Goal: Transaction & Acquisition: Purchase product/service

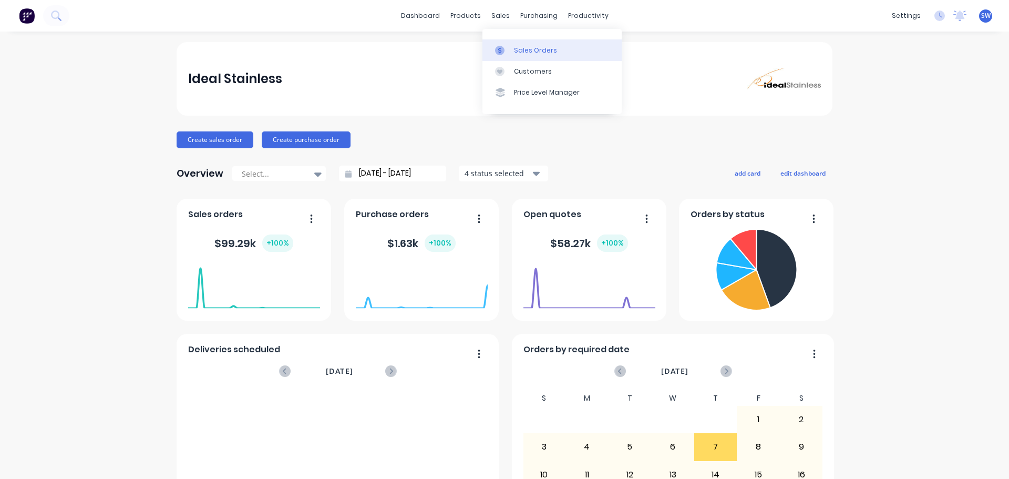
click at [524, 48] on div "Sales Orders" at bounding box center [535, 50] width 43 height 9
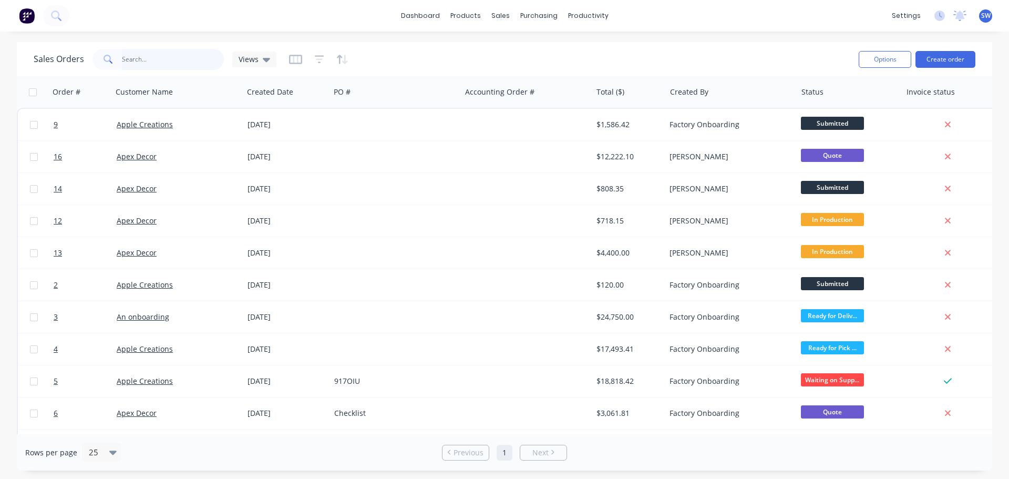
click at [141, 60] on input "text" at bounding box center [173, 59] width 102 height 21
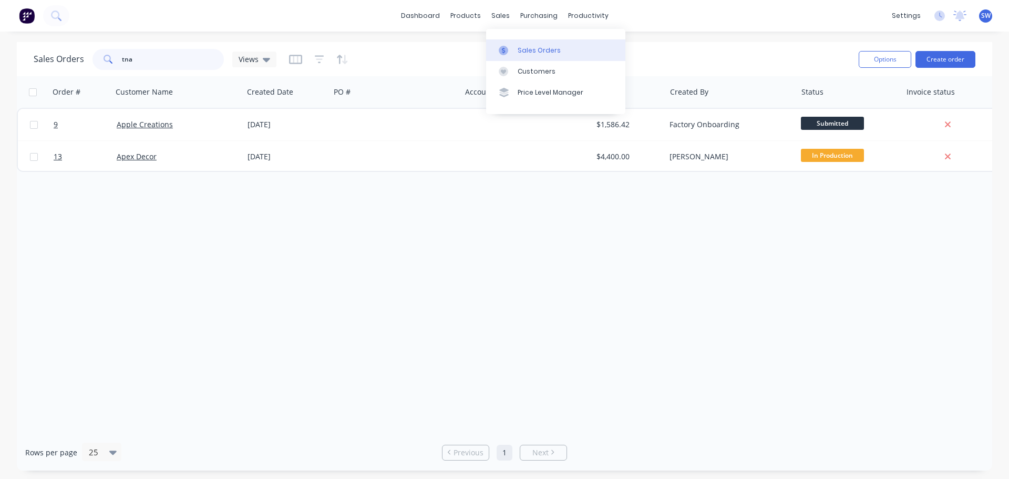
type input "tna"
click at [533, 46] on div "Sales Orders" at bounding box center [539, 50] width 43 height 9
drag, startPoint x: 134, startPoint y: 60, endPoint x: 114, endPoint y: 59, distance: 20.0
click at [114, 59] on div "tna" at bounding box center [157, 59] width 131 height 21
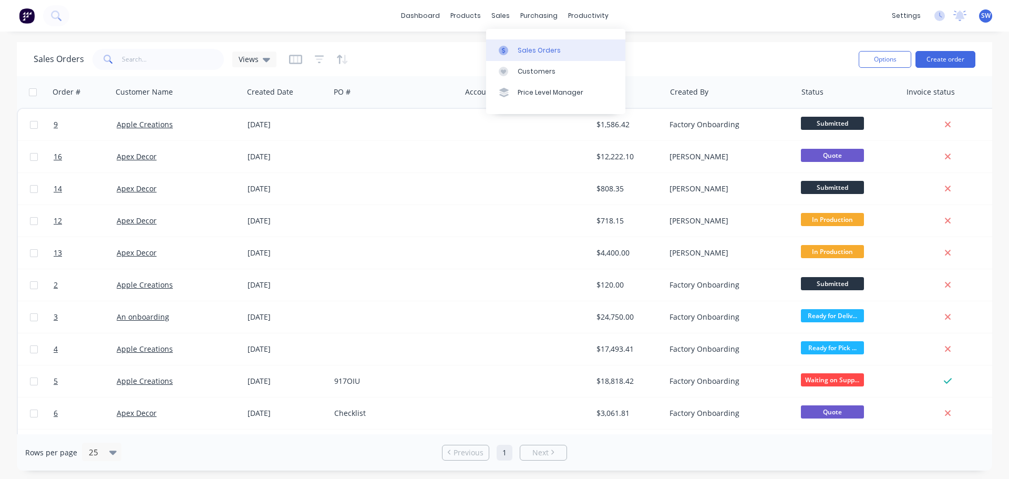
click at [539, 46] on div "Sales Orders" at bounding box center [539, 50] width 43 height 9
click at [555, 47] on div "Purchase Orders" at bounding box center [573, 50] width 56 height 9
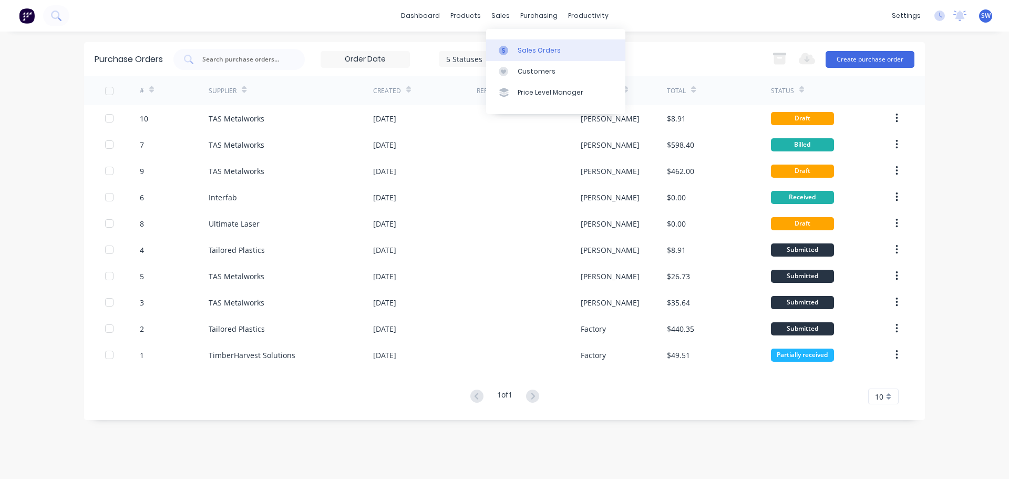
click at [521, 52] on div "Sales Orders" at bounding box center [539, 50] width 43 height 9
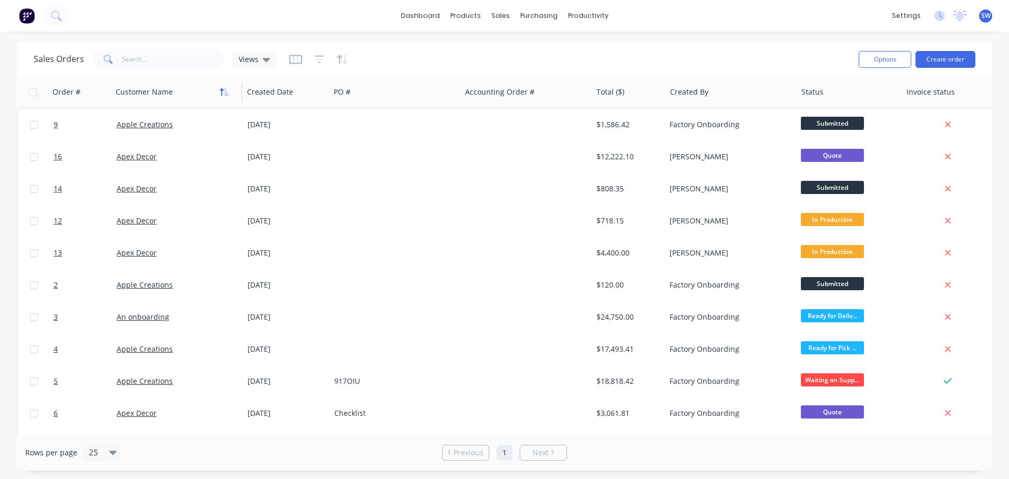
click at [224, 96] on button "button" at bounding box center [224, 92] width 16 height 16
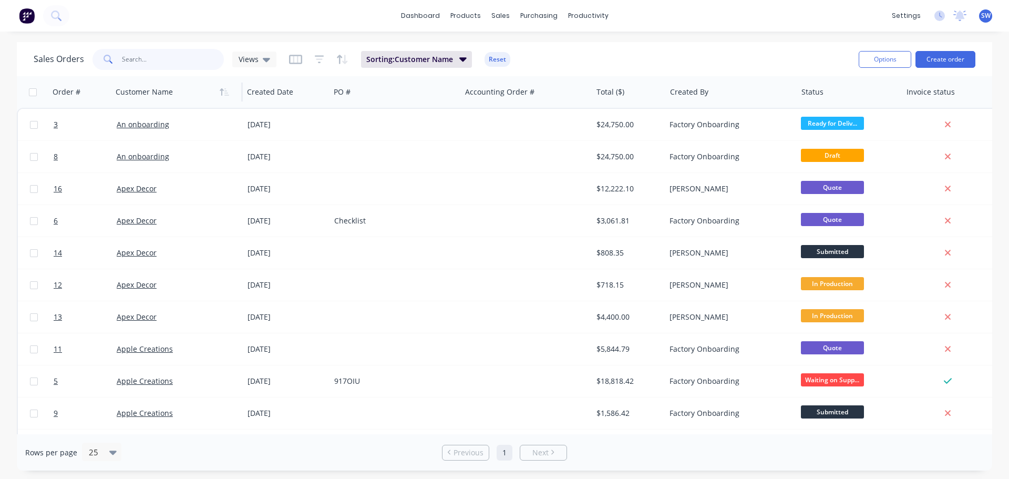
click at [205, 62] on input "text" at bounding box center [173, 59] width 102 height 21
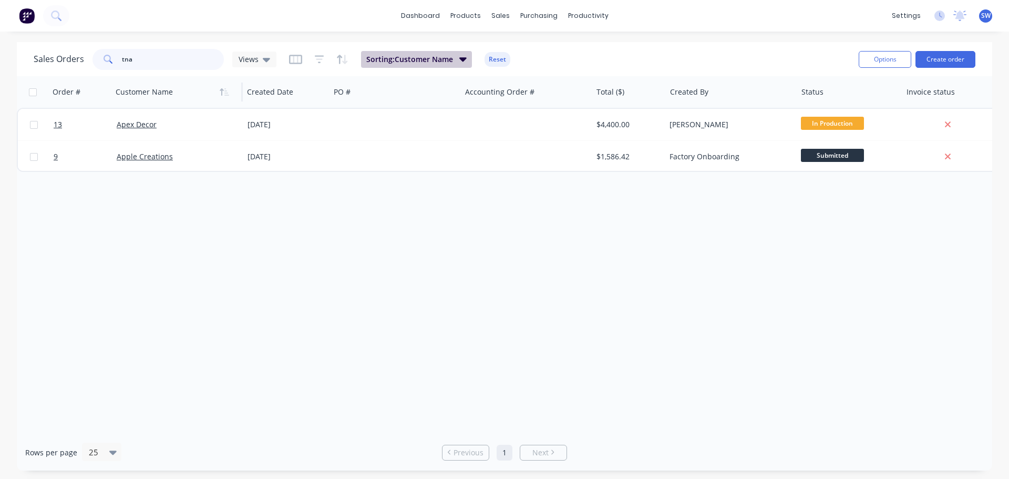
type input "tna"
click at [462, 61] on icon "button" at bounding box center [462, 59] width 7 height 4
drag, startPoint x: 156, startPoint y: 64, endPoint x: 98, endPoint y: 64, distance: 57.8
click at [98, 64] on div "tna" at bounding box center [157, 59] width 131 height 21
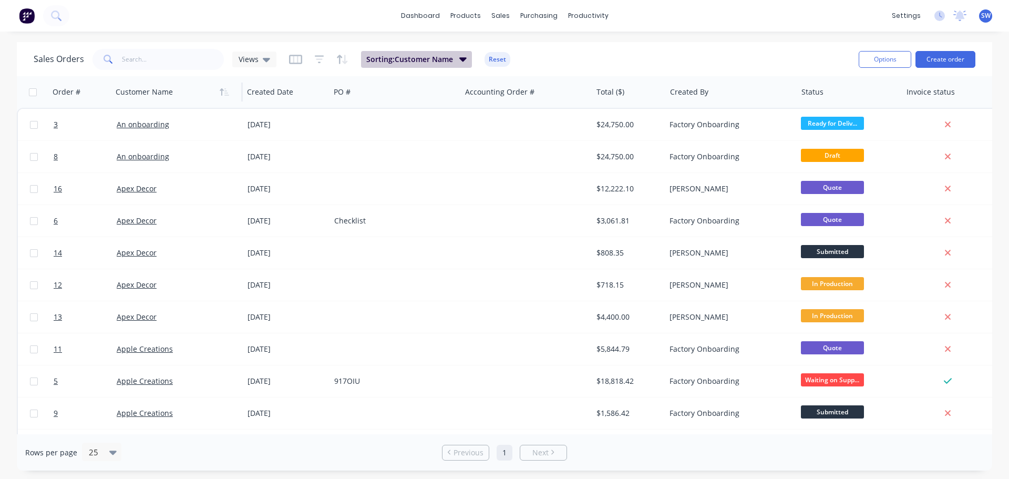
click at [442, 55] on span "Sorting: Customer Name" at bounding box center [409, 59] width 87 height 11
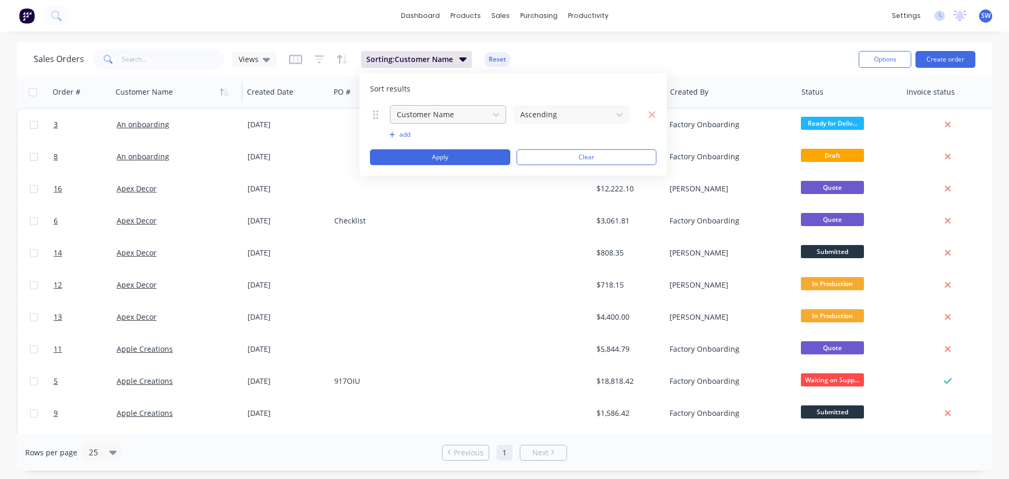
click at [446, 113] on div at bounding box center [440, 114] width 88 height 13
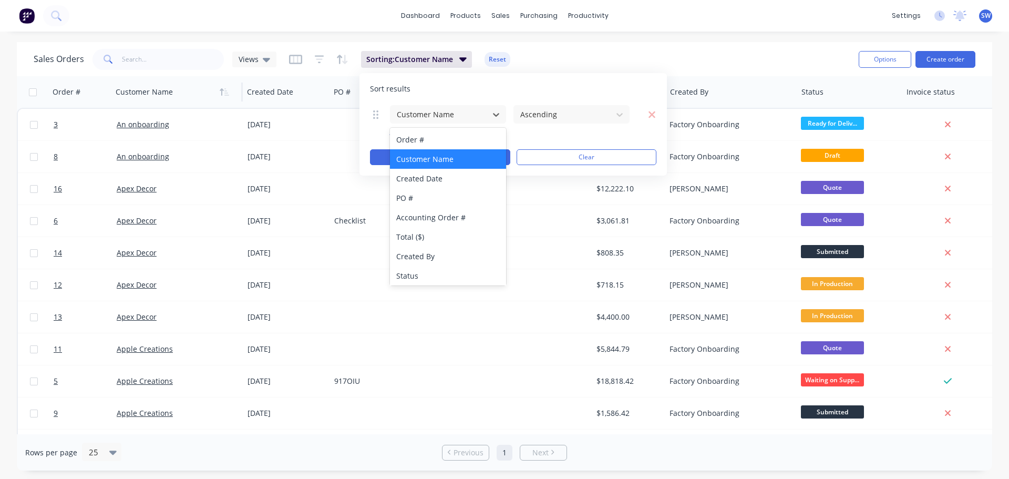
click at [472, 158] on div "Customer Name" at bounding box center [448, 158] width 116 height 19
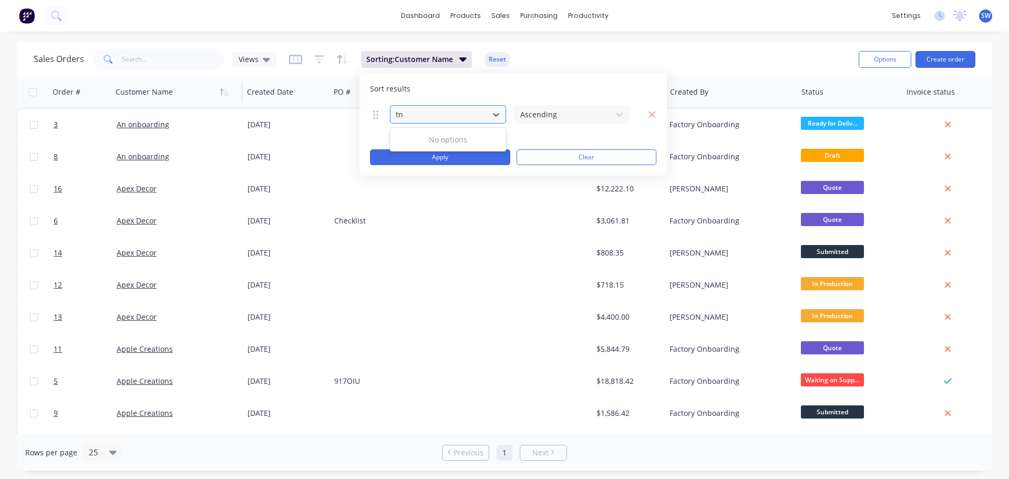
type input "tna"
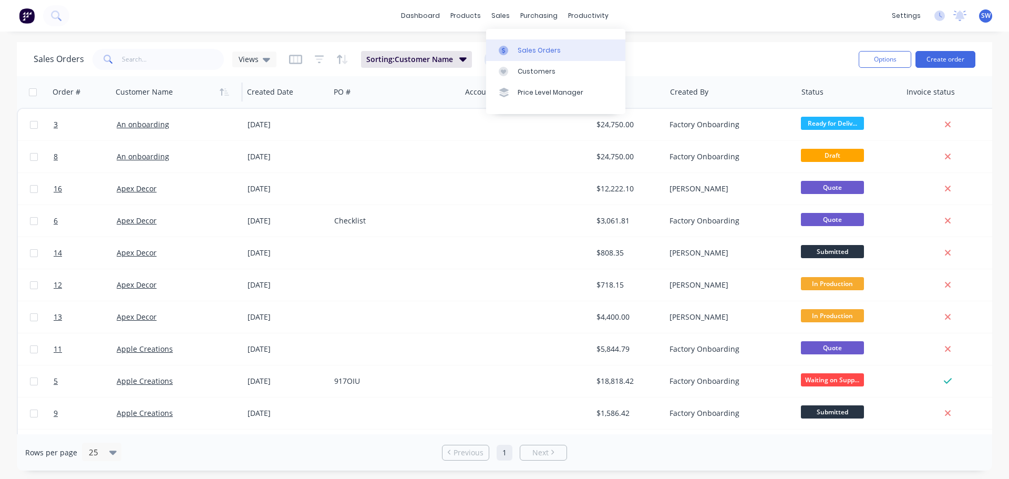
click at [523, 49] on div "Sales Orders" at bounding box center [539, 50] width 43 height 9
click at [954, 60] on button "Create order" at bounding box center [945, 59] width 60 height 17
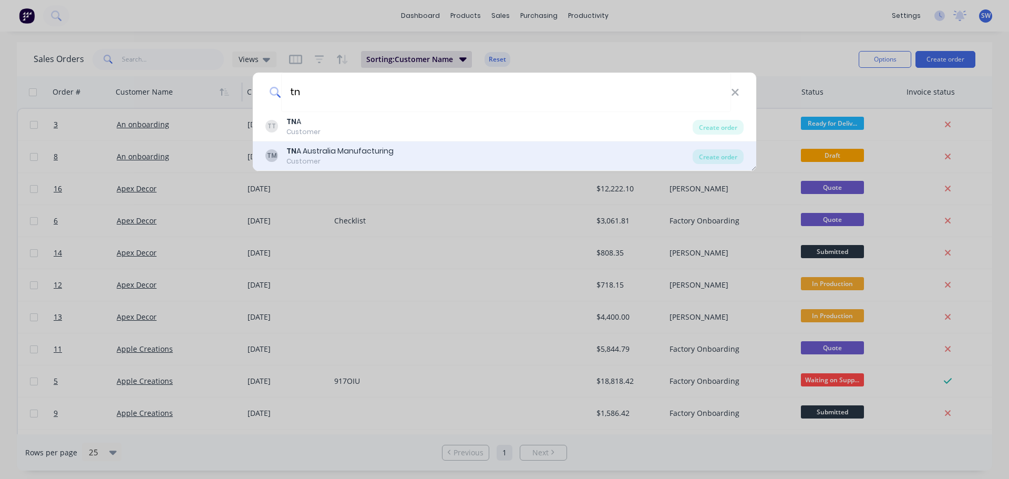
type input "tn"
click at [383, 154] on div "TN A Australia Manufacturing" at bounding box center [339, 151] width 107 height 11
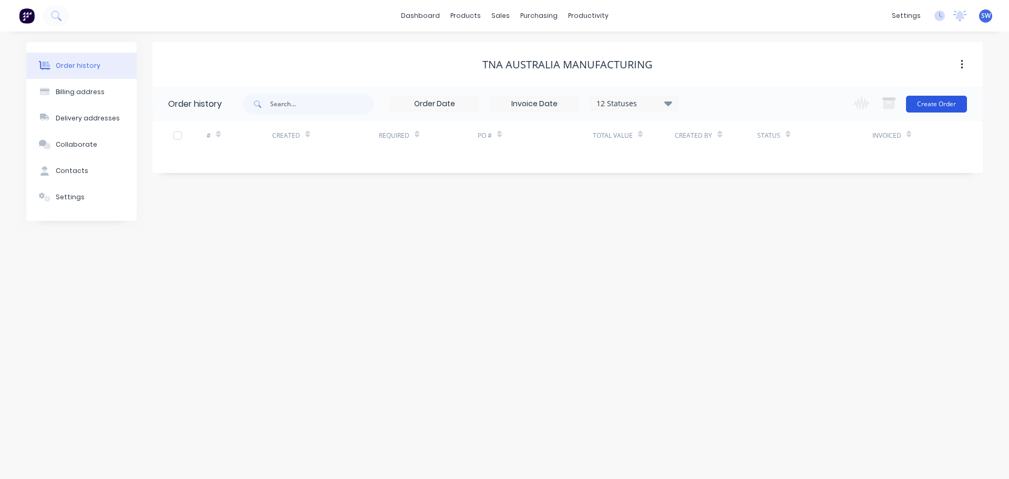
click at [930, 105] on button "Create Order" at bounding box center [936, 104] width 61 height 17
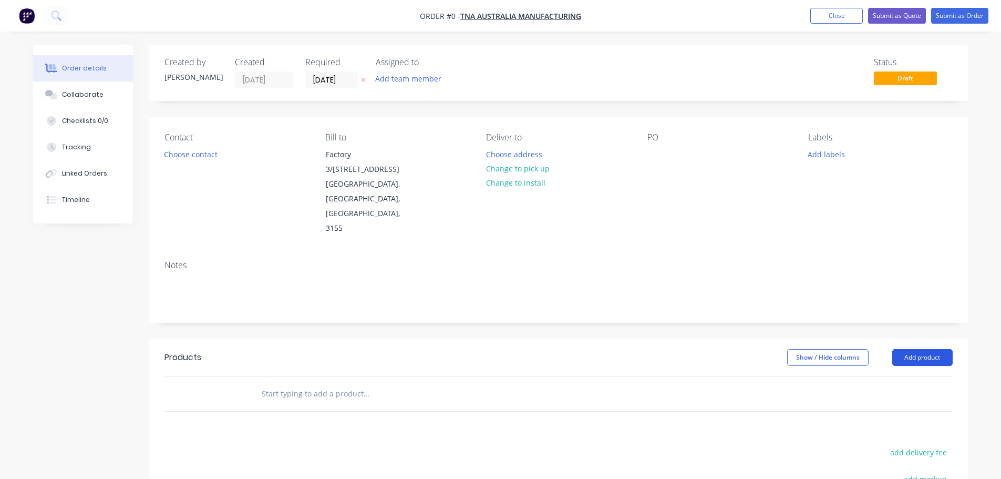
click at [914, 349] on button "Add product" at bounding box center [922, 357] width 60 height 17
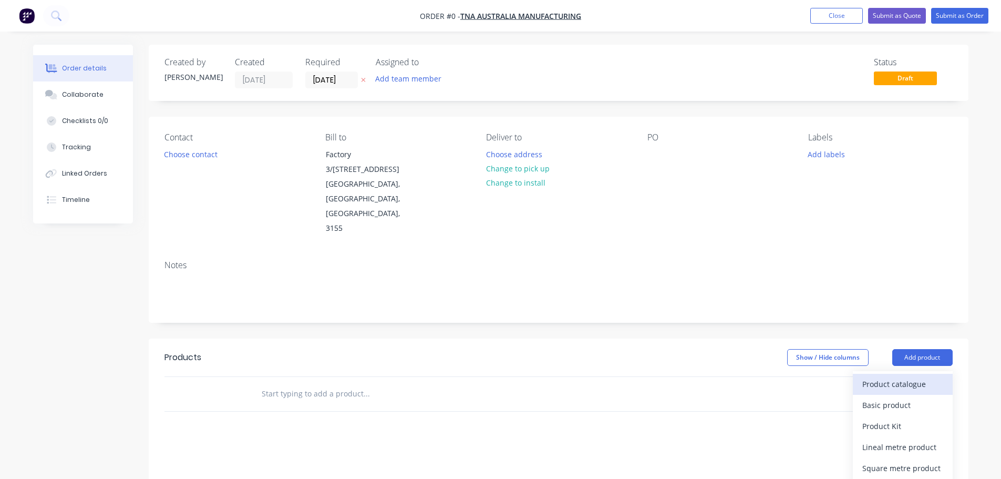
click at [907, 376] on div "Product catalogue" at bounding box center [902, 383] width 81 height 15
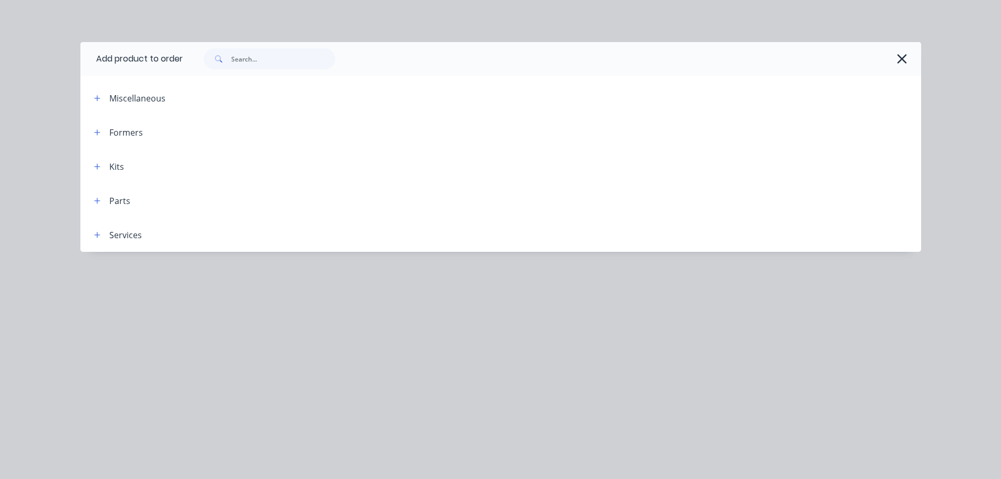
click at [140, 102] on div "Miscellaneous" at bounding box center [137, 98] width 56 height 13
click at [97, 99] on icon "button" at bounding box center [97, 98] width 6 height 6
click at [97, 97] on icon "button" at bounding box center [97, 98] width 6 height 7
click at [120, 101] on div "Miscellaneous" at bounding box center [137, 98] width 56 height 13
click at [98, 97] on icon "button" at bounding box center [97, 98] width 6 height 7
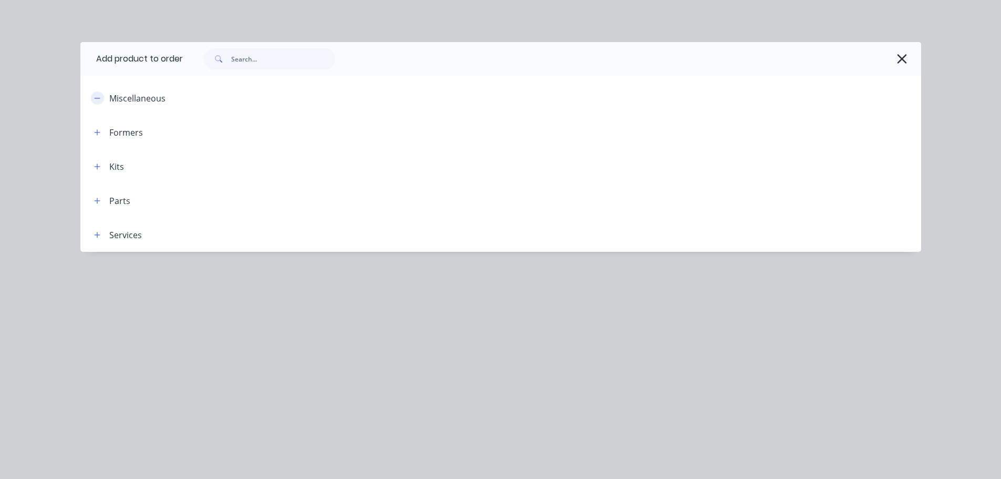
click at [98, 97] on icon "button" at bounding box center [97, 98] width 6 height 7
click at [102, 95] on button "button" at bounding box center [97, 97] width 13 height 13
click at [99, 98] on icon "button" at bounding box center [97, 98] width 6 height 1
click at [99, 136] on button "button" at bounding box center [97, 132] width 13 height 13
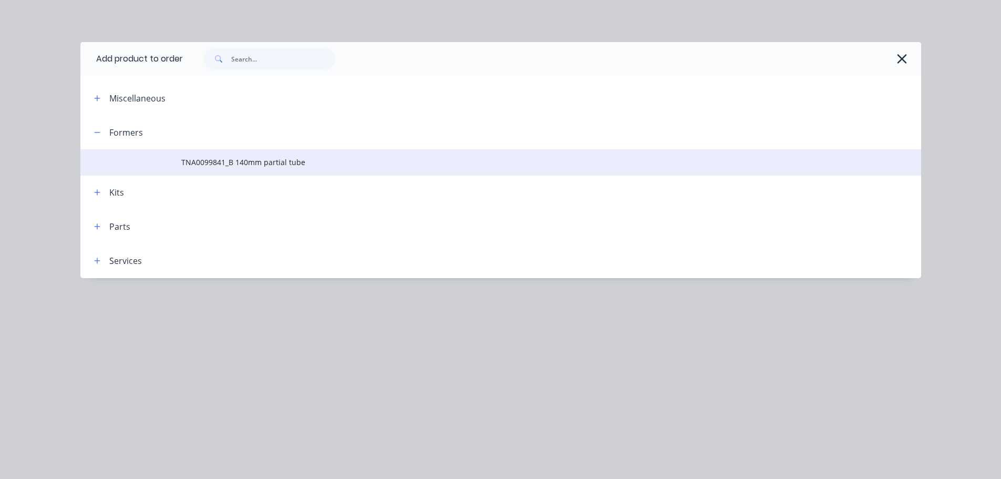
click at [269, 158] on span "TNA0099841_B 140mm partial tube" at bounding box center [477, 162] width 592 height 11
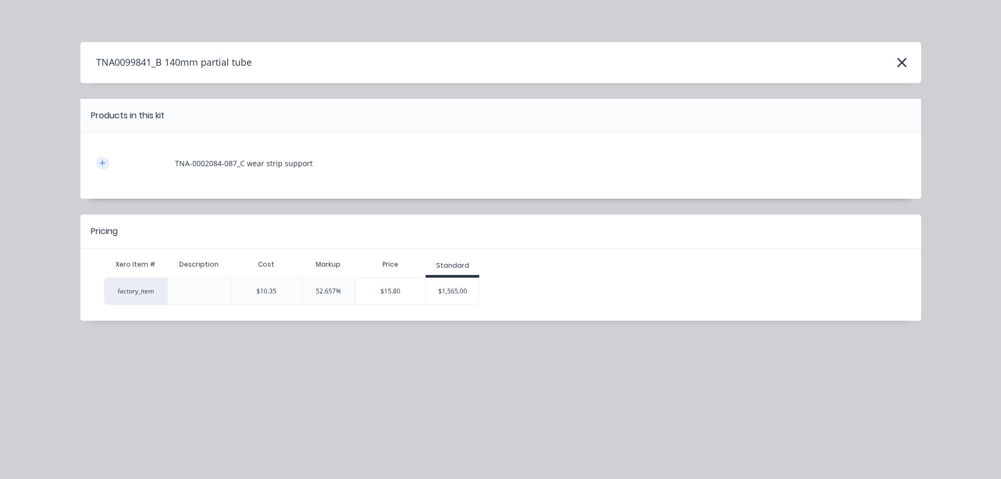
click at [103, 161] on icon "button" at bounding box center [102, 162] width 6 height 7
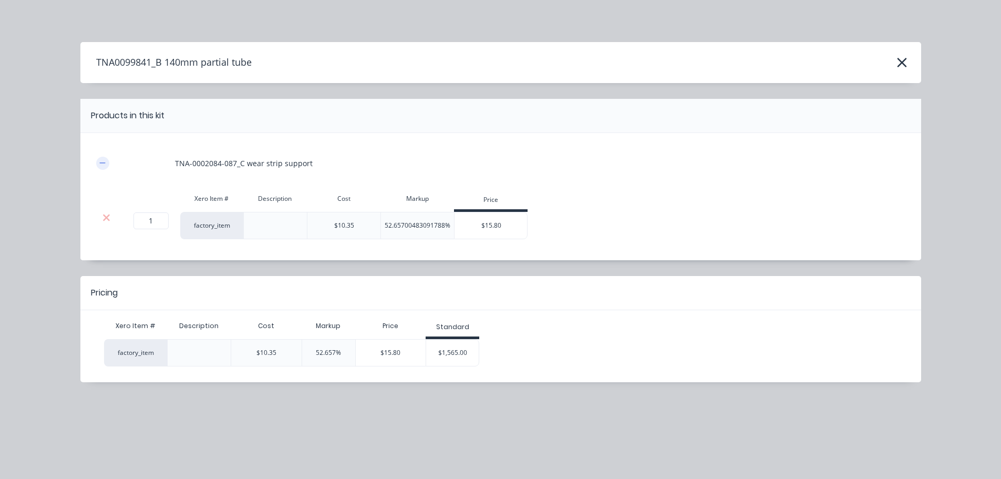
click at [103, 161] on icon "button" at bounding box center [102, 162] width 6 height 7
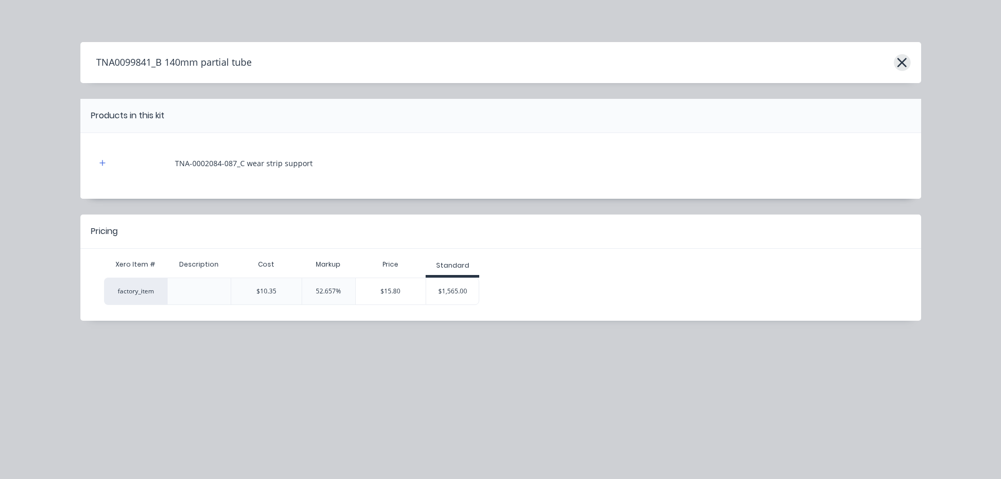
click at [904, 65] on icon "button" at bounding box center [901, 62] width 9 height 9
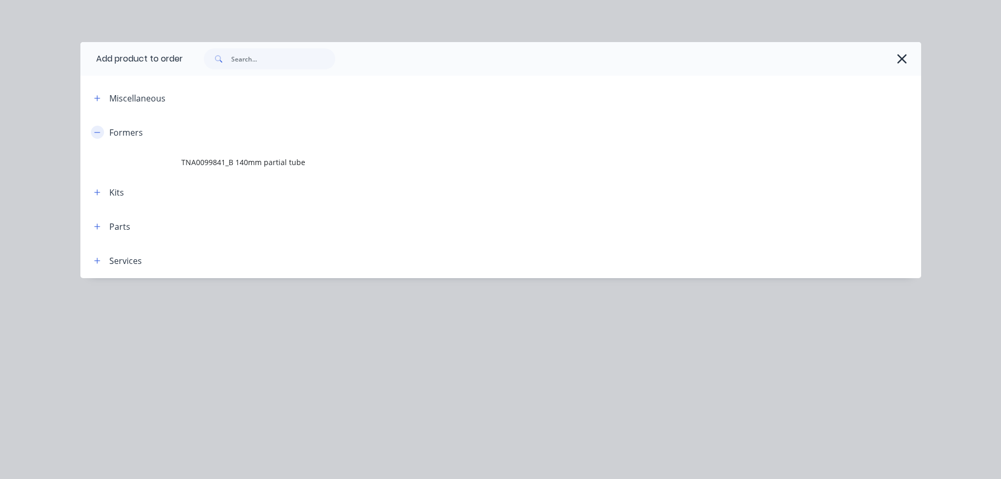
click at [104, 129] on button "button" at bounding box center [97, 132] width 13 height 13
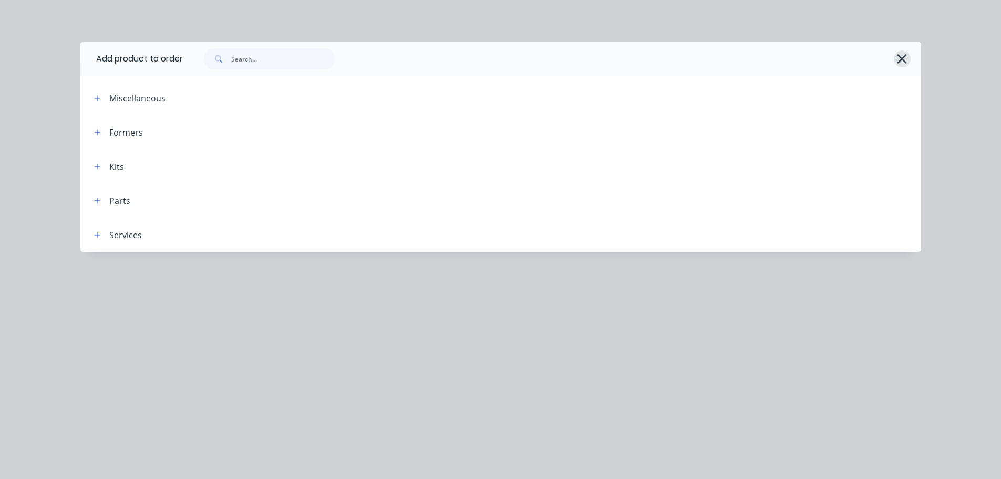
click at [899, 64] on icon "button" at bounding box center [901, 58] width 11 height 15
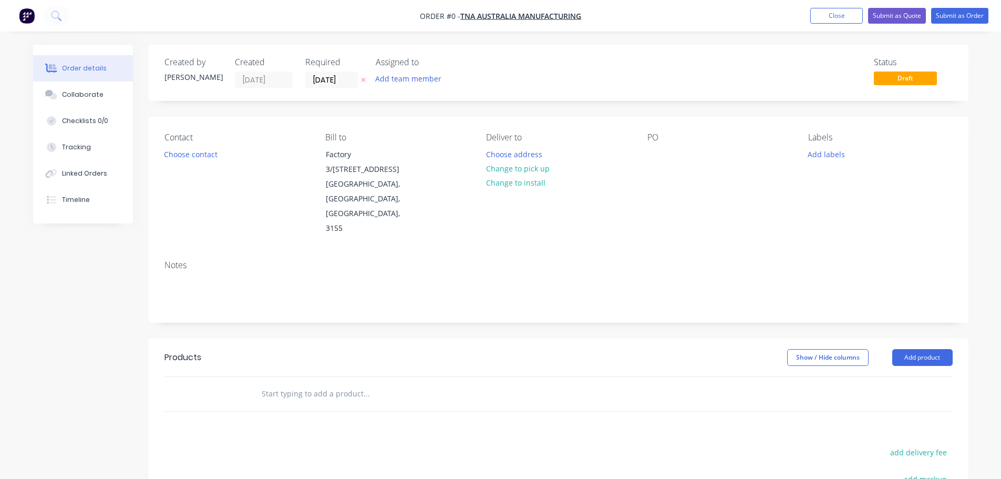
click at [270, 383] on input "text" at bounding box center [366, 393] width 210 height 21
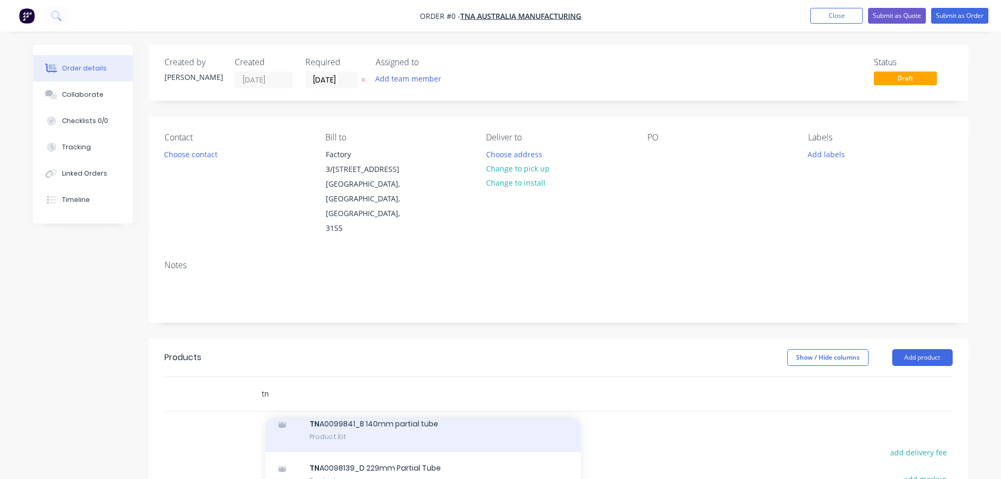
type input "tn"
click at [400, 408] on div "TN A0099841_B 140mm partial tube Product Kit" at bounding box center [422, 430] width 315 height 44
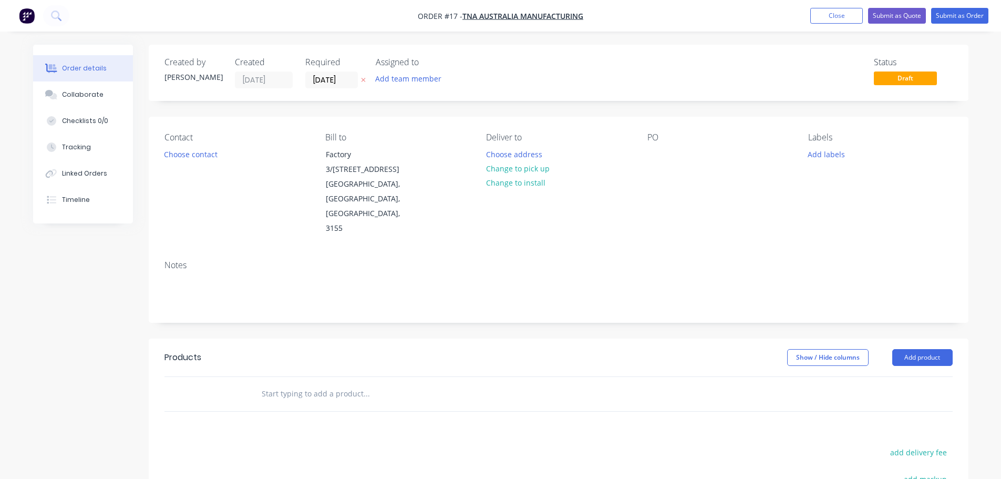
click at [322, 383] on input "text" at bounding box center [366, 393] width 210 height 21
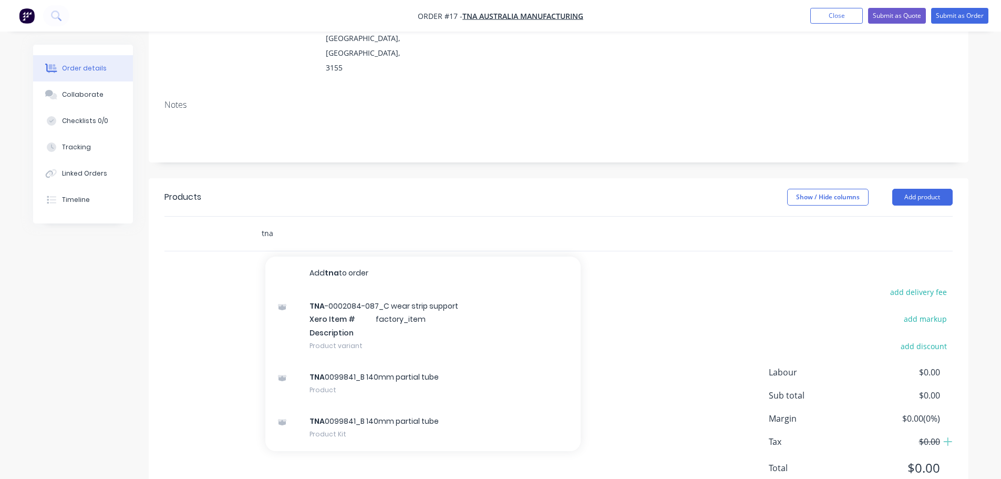
scroll to position [171, 0]
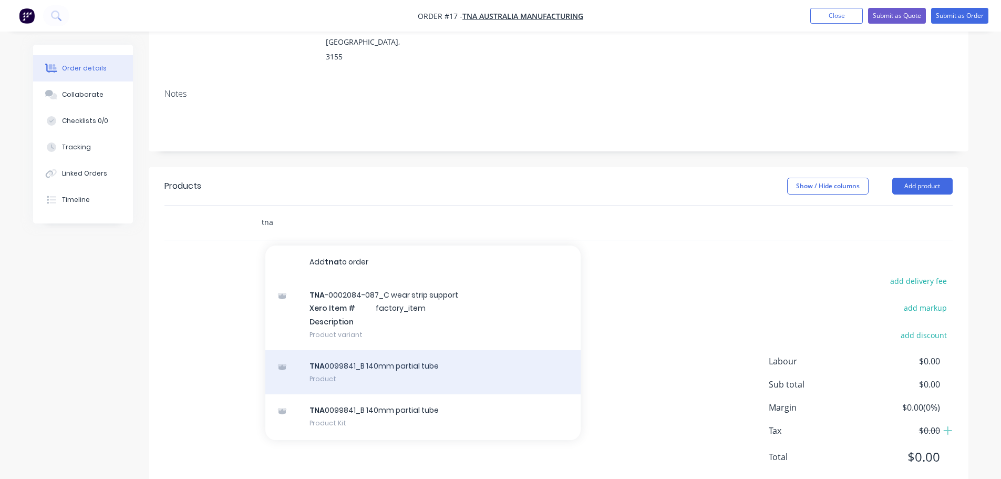
type input "tna"
click at [337, 350] on div "TNA 0099841_B 140mm partial tube Product" at bounding box center [422, 372] width 315 height 44
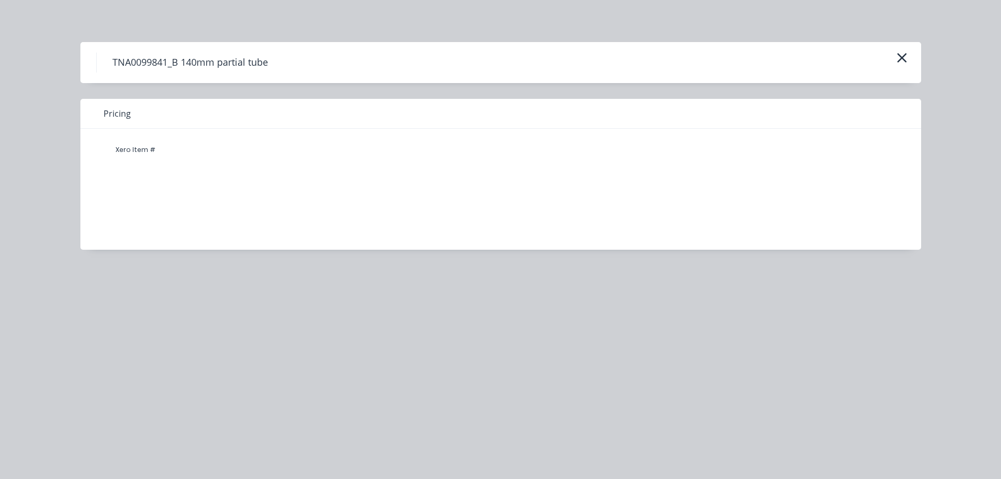
click at [417, 119] on div "Pricing" at bounding box center [500, 114] width 841 height 30
click at [905, 56] on icon "button" at bounding box center [901, 57] width 11 height 15
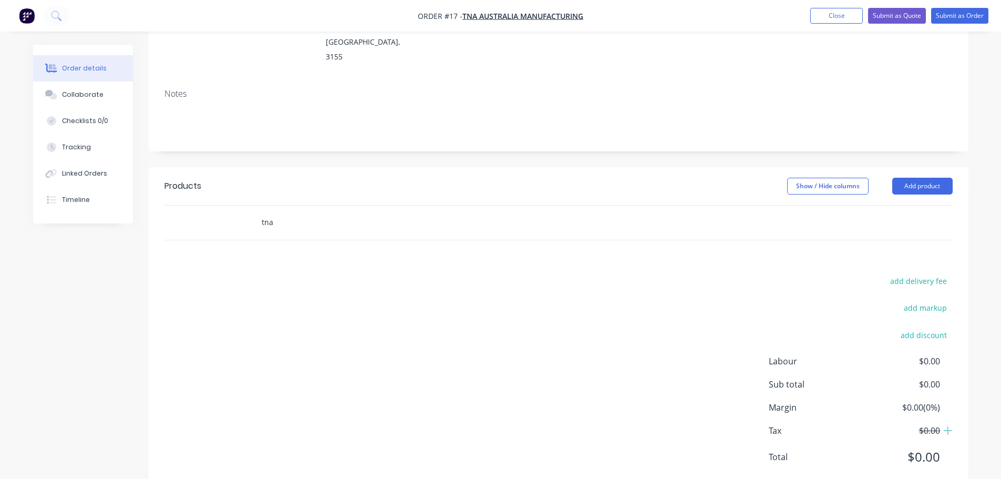
drag, startPoint x: 256, startPoint y: 188, endPoint x: 277, endPoint y: 198, distance: 23.3
click at [256, 212] on div "tna" at bounding box center [410, 222] width 315 height 21
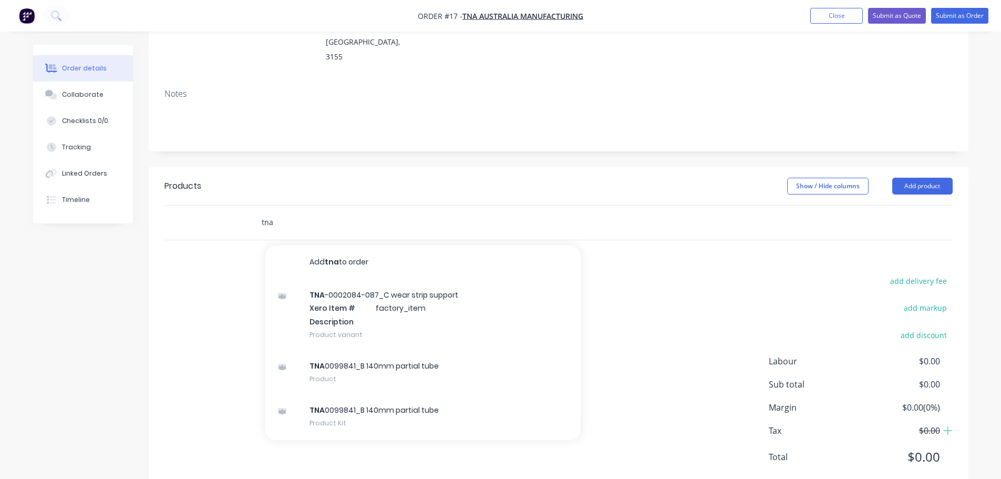
drag, startPoint x: 250, startPoint y: 197, endPoint x: 204, endPoint y: 200, distance: 45.8
click at [204, 205] on div "tna Add tna to order TNA -0002084-087_C wear strip support Xero Item # factory_…" at bounding box center [558, 222] width 788 height 34
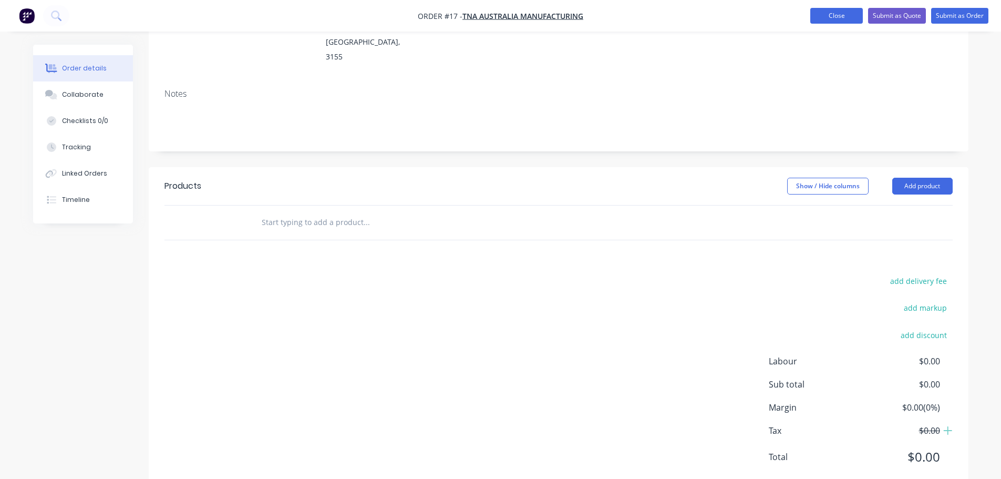
click at [838, 19] on button "Close" at bounding box center [836, 16] width 53 height 16
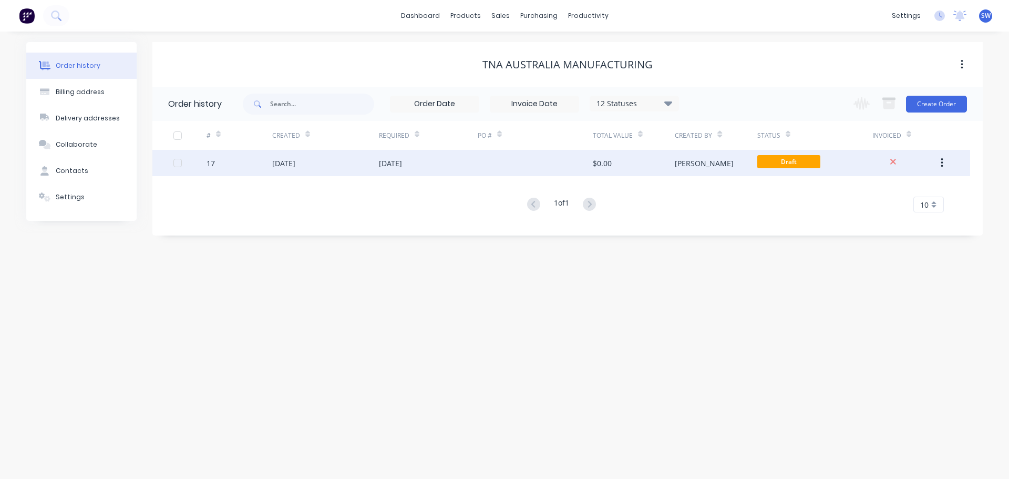
click at [291, 163] on div "[DATE]" at bounding box center [283, 163] width 23 height 11
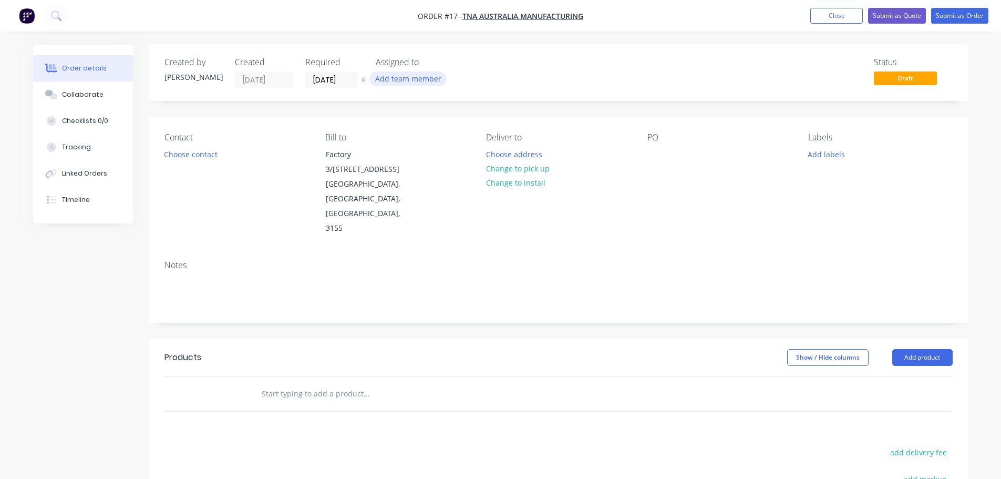
click at [376, 82] on button "Add team member" at bounding box center [407, 78] width 77 height 14
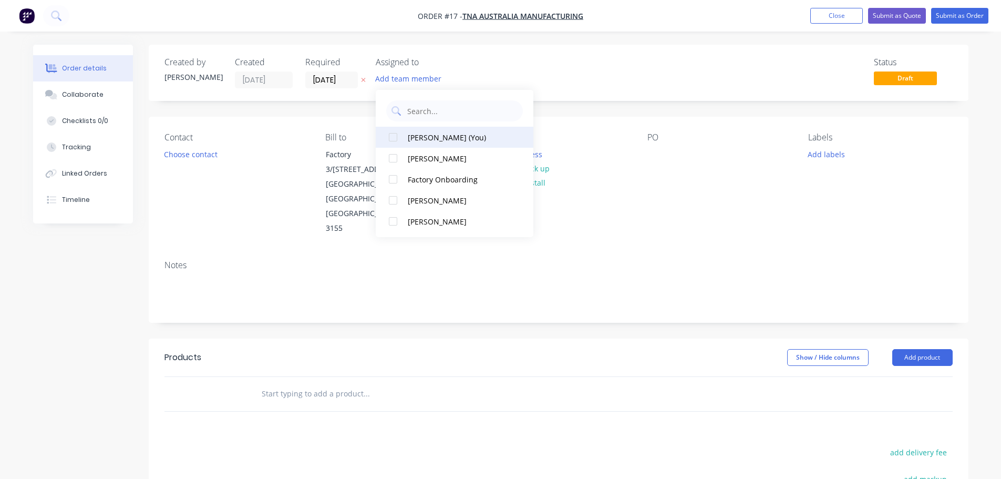
click at [406, 143] on button "[PERSON_NAME] (You)" at bounding box center [455, 137] width 158 height 21
click at [403, 154] on div at bounding box center [393, 158] width 21 height 21
click at [393, 138] on div at bounding box center [393, 137] width 21 height 21
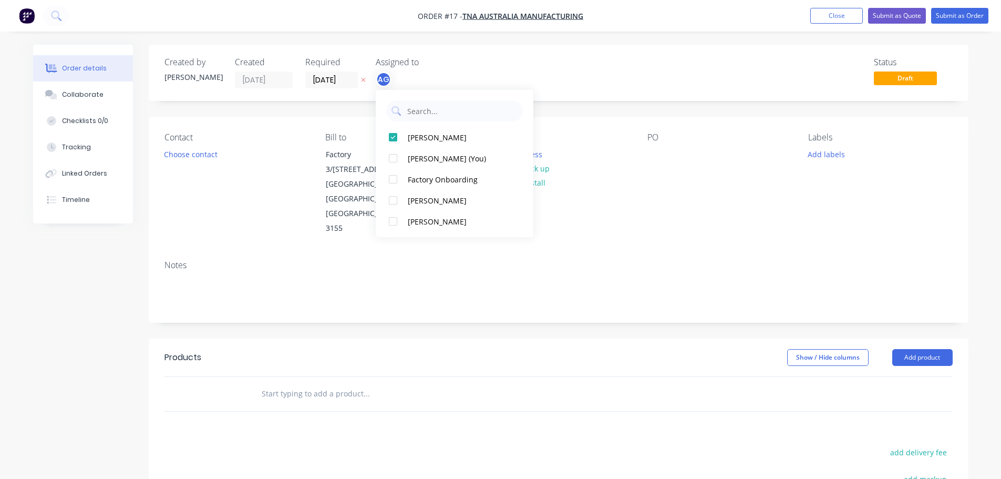
click at [393, 138] on div at bounding box center [393, 137] width 21 height 21
click at [948, 349] on button "Add product" at bounding box center [922, 357] width 60 height 17
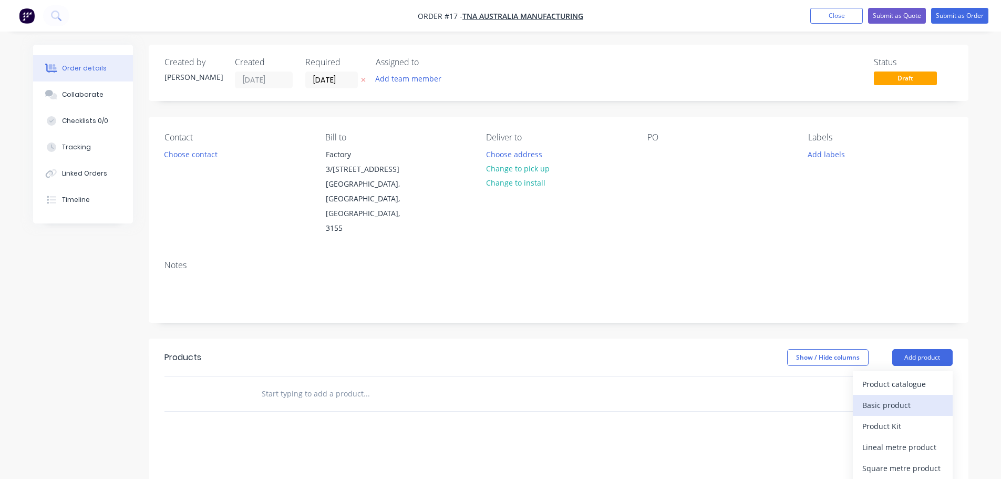
click at [896, 397] on div "Basic product" at bounding box center [902, 404] width 81 height 15
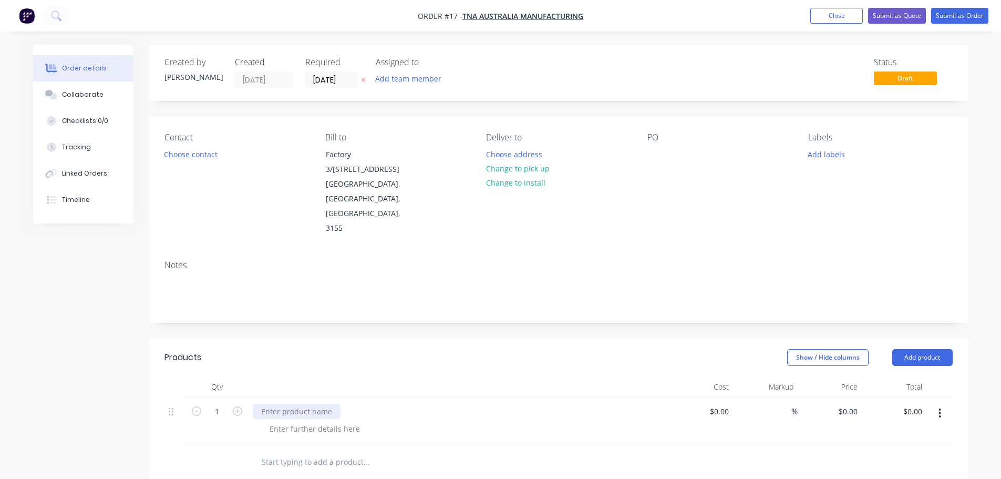
click at [289, 404] on div at bounding box center [297, 411] width 88 height 15
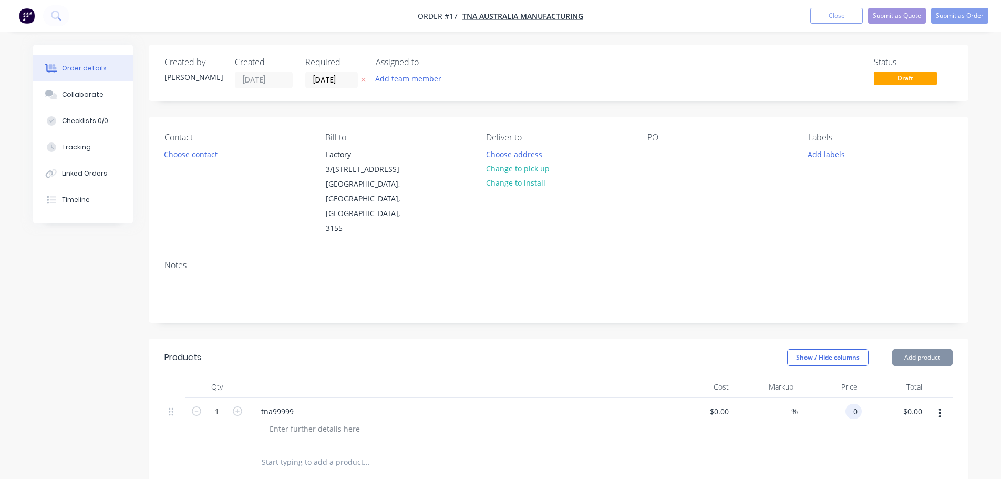
click at [835, 397] on div "0 0" at bounding box center [830, 421] width 65 height 48
type input "$4,333.00"
click at [304, 451] on input "text" at bounding box center [366, 461] width 210 height 21
type input "t"
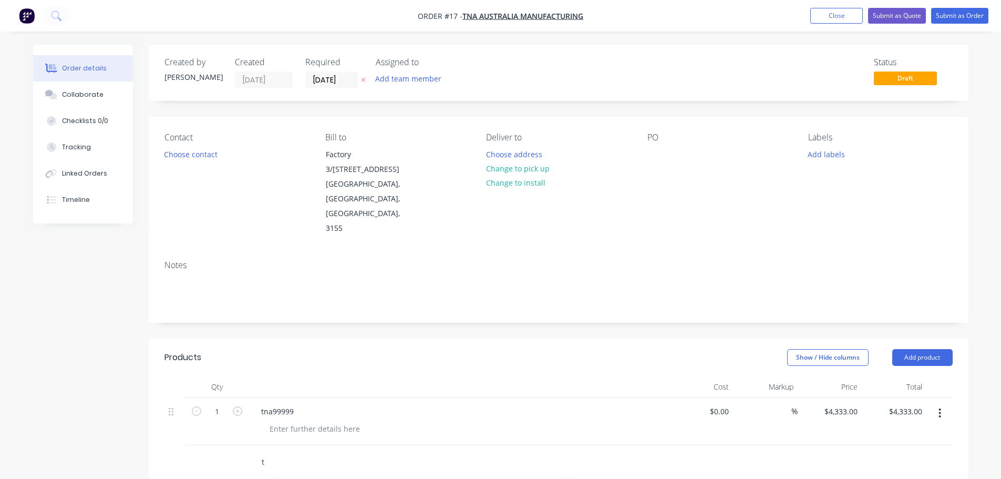
drag, startPoint x: 304, startPoint y: 433, endPoint x: 255, endPoint y: 428, distance: 49.1
click at [255, 451] on div "t Add t to order T NA-0002084-087_C wear s t rip suppor t Xero Item # fac t ory…" at bounding box center [410, 461] width 315 height 21
click at [937, 349] on button "Add product" at bounding box center [922, 357] width 60 height 17
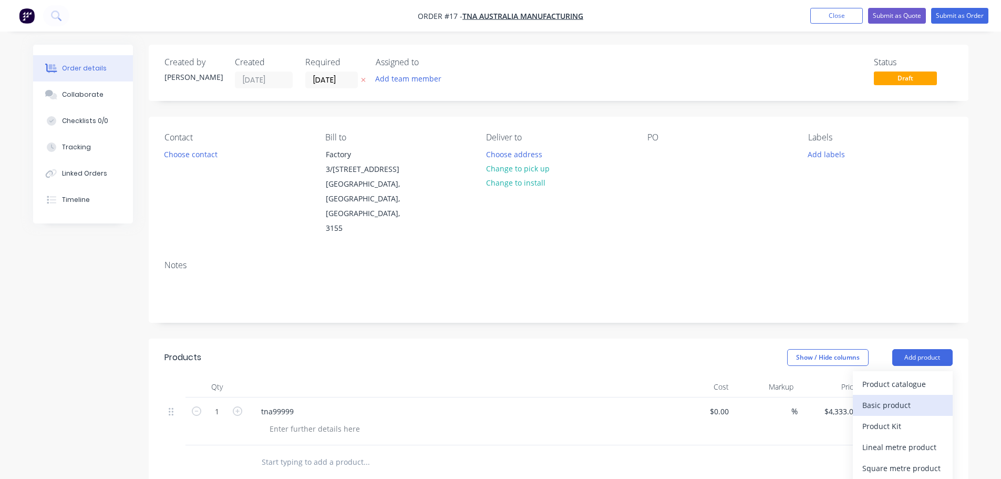
click at [880, 397] on div "Basic product" at bounding box center [902, 404] width 81 height 15
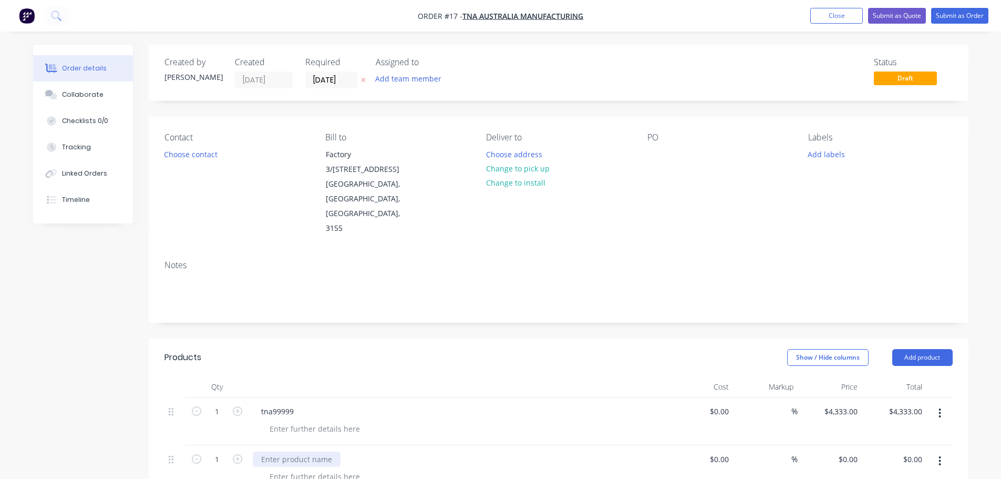
click at [293, 451] on div at bounding box center [297, 458] width 88 height 15
drag, startPoint x: 293, startPoint y: 429, endPoint x: 271, endPoint y: 430, distance: 22.1
click at [271, 451] on div "tb" at bounding box center [459, 458] width 412 height 15
click at [271, 451] on div "tb" at bounding box center [265, 458] width 24 height 15
drag, startPoint x: 271, startPoint y: 430, endPoint x: 259, endPoint y: 430, distance: 12.1
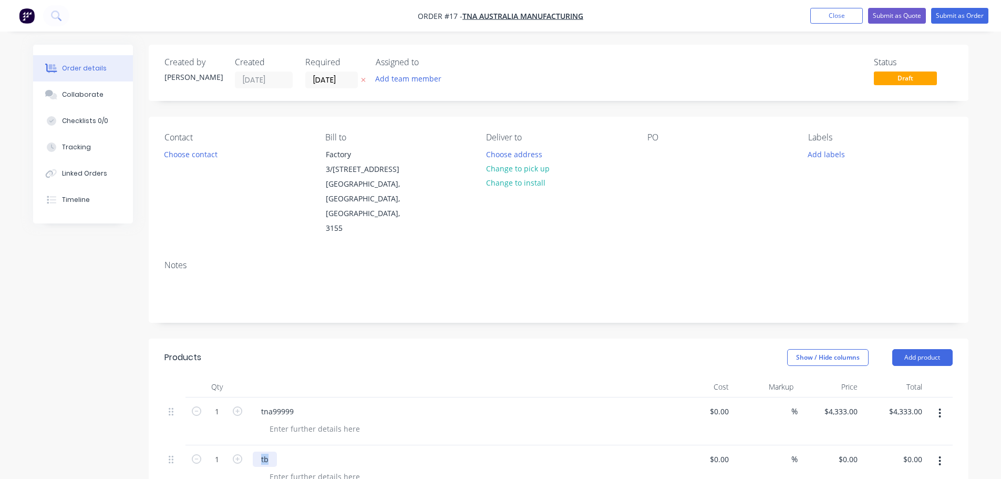
click at [259, 451] on div "tb" at bounding box center [265, 458] width 24 height 15
type input "$0.00"
type input "$4,444.00"
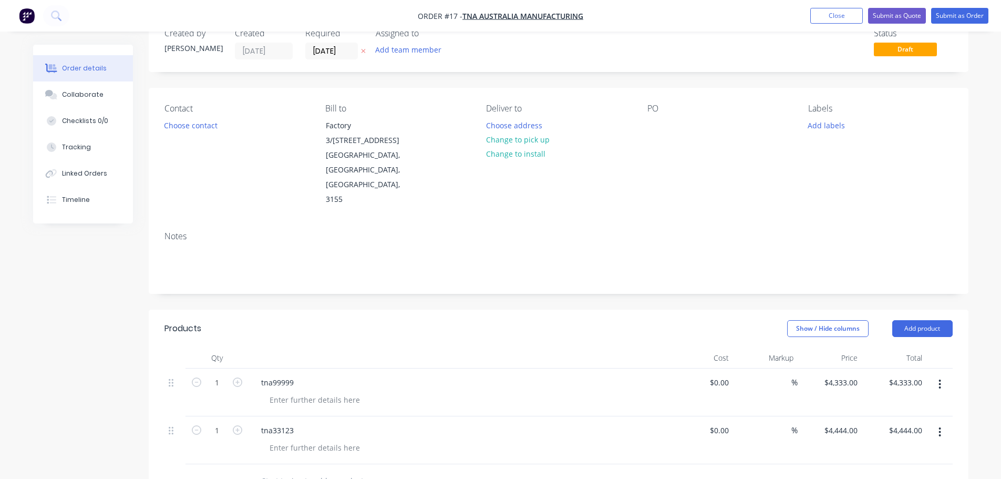
scroll to position [158, 0]
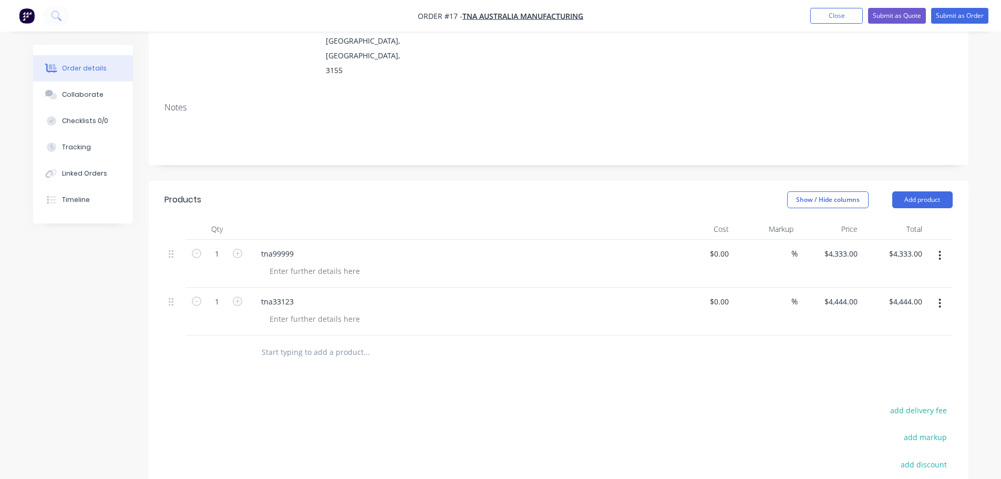
click at [527, 102] on div "Notes" at bounding box center [558, 107] width 788 height 10
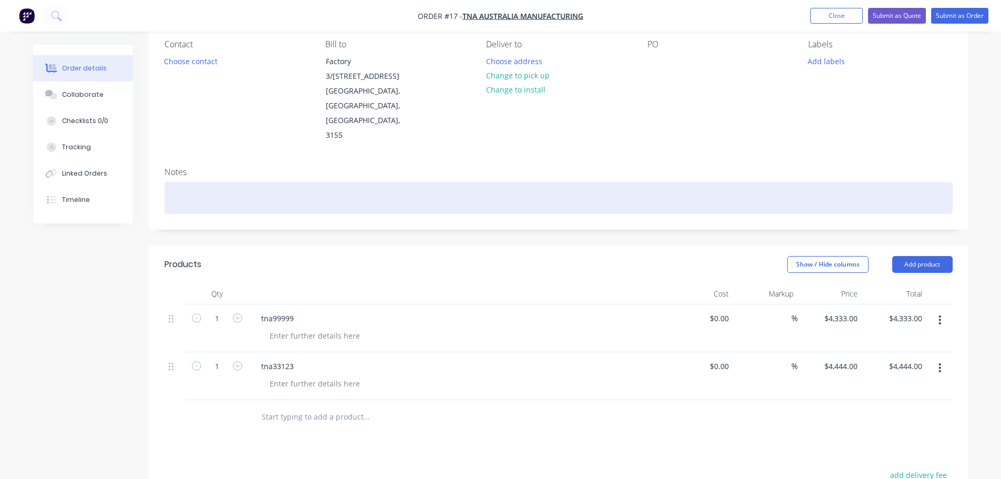
scroll to position [0, 0]
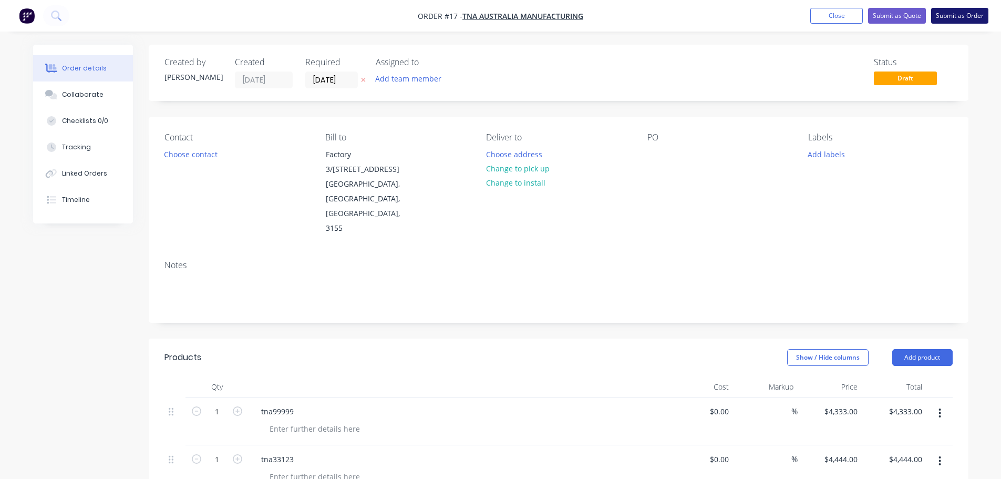
click at [963, 15] on button "Submit as Order" at bounding box center [959, 16] width 57 height 16
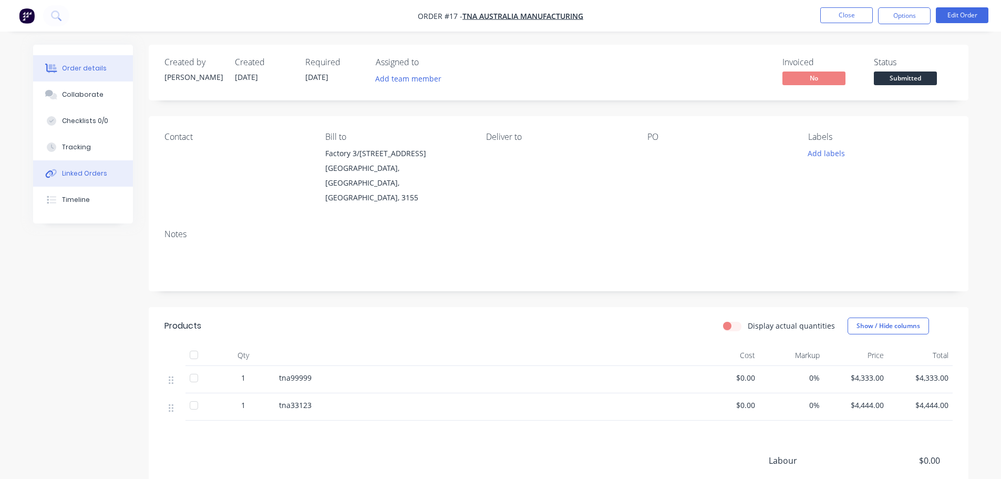
click at [79, 174] on div "Linked Orders" at bounding box center [84, 173] width 45 height 9
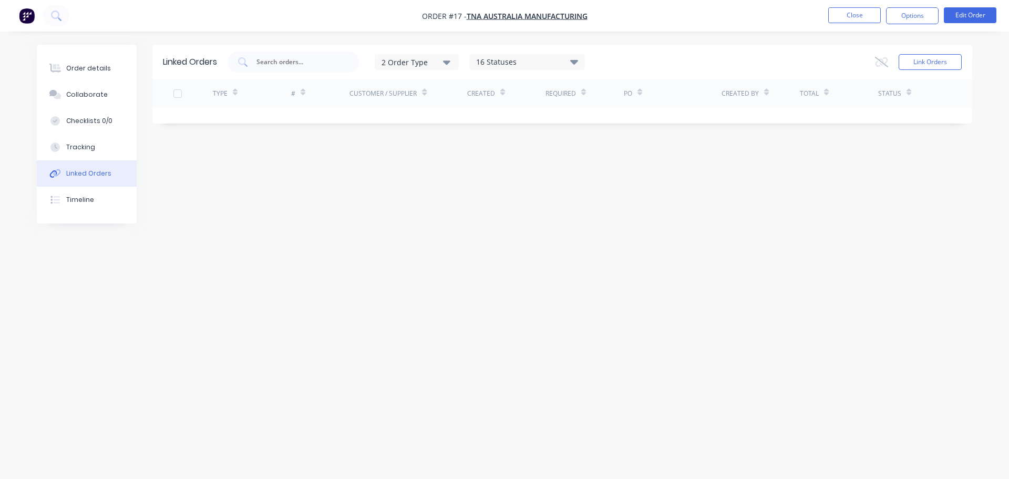
click at [69, 177] on div "Linked Orders" at bounding box center [88, 173] width 45 height 9
click at [870, 17] on button "Close" at bounding box center [854, 15] width 53 height 16
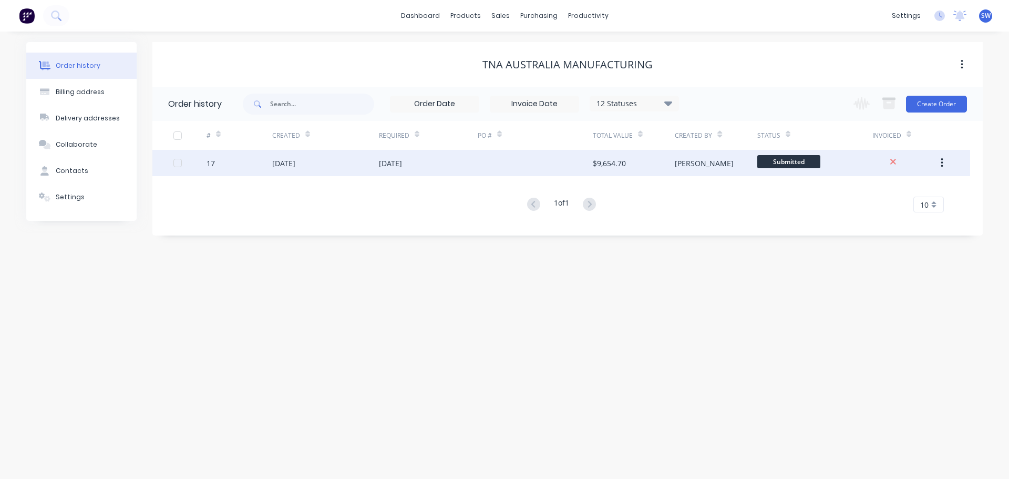
click at [395, 166] on div "[DATE]" at bounding box center [390, 163] width 23 height 11
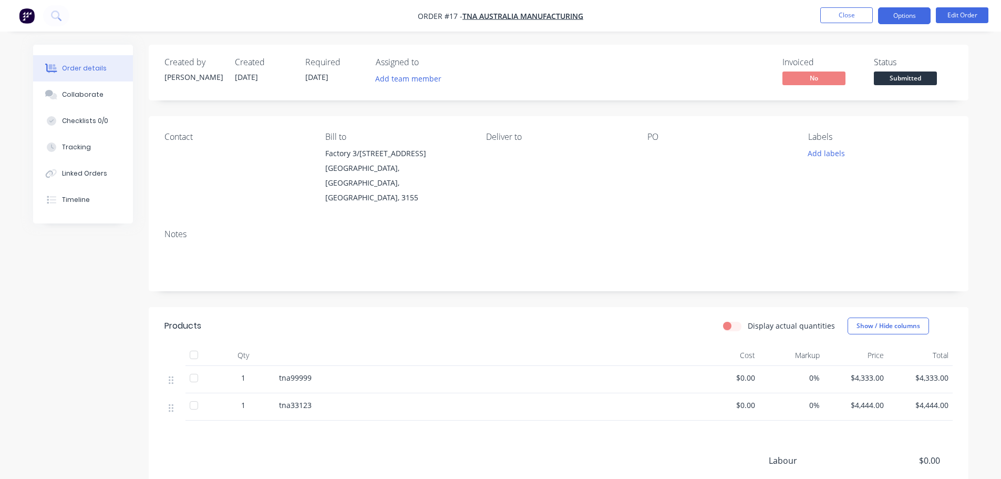
click at [904, 9] on button "Options" at bounding box center [904, 15] width 53 height 17
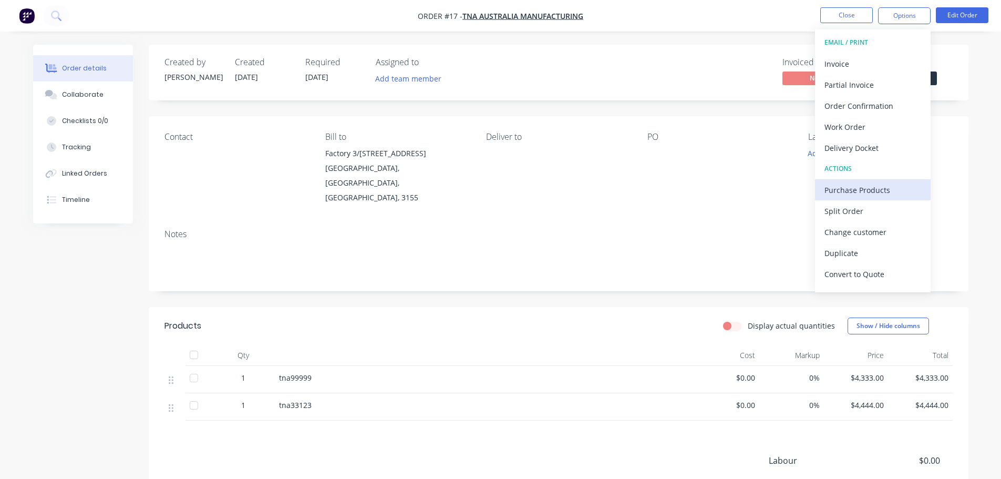
click at [856, 192] on div "Purchase Products" at bounding box center [872, 189] width 97 height 15
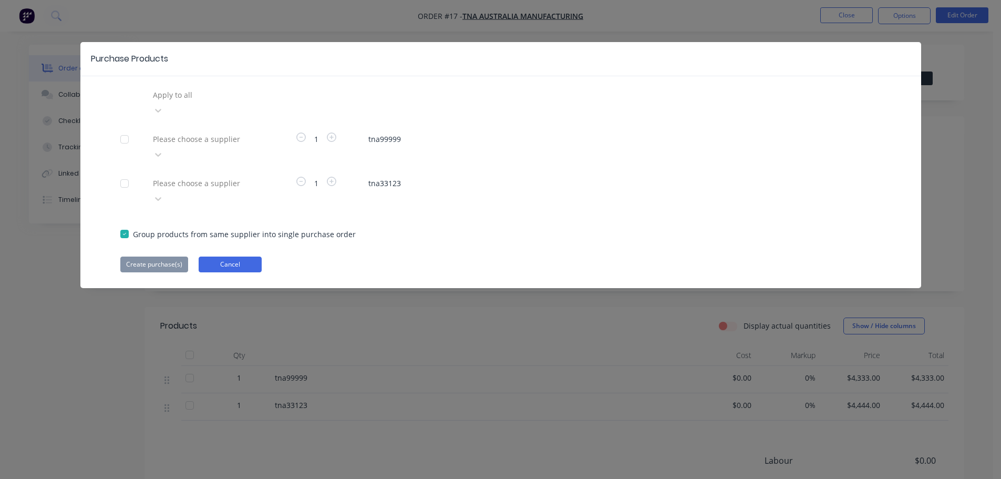
click at [213, 256] on button "Cancel" at bounding box center [230, 264] width 63 height 16
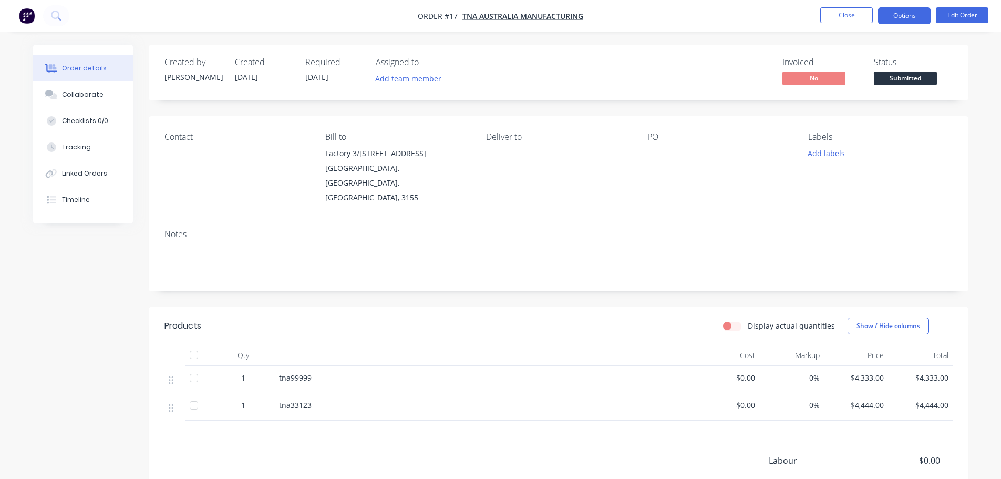
click at [912, 22] on button "Options" at bounding box center [904, 15] width 53 height 17
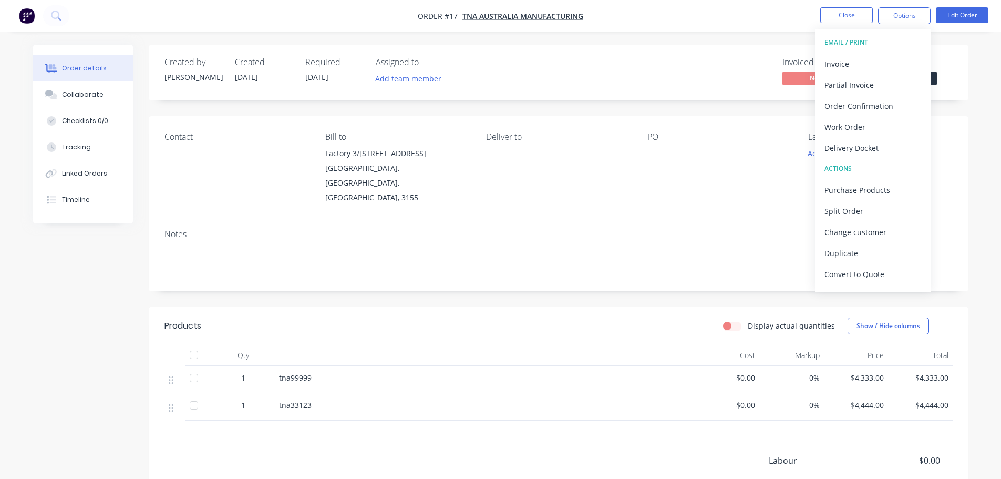
click at [833, 169] on div "ACTIONS" at bounding box center [872, 169] width 97 height 14
click at [841, 192] on div "Purchase Products" at bounding box center [872, 189] width 97 height 15
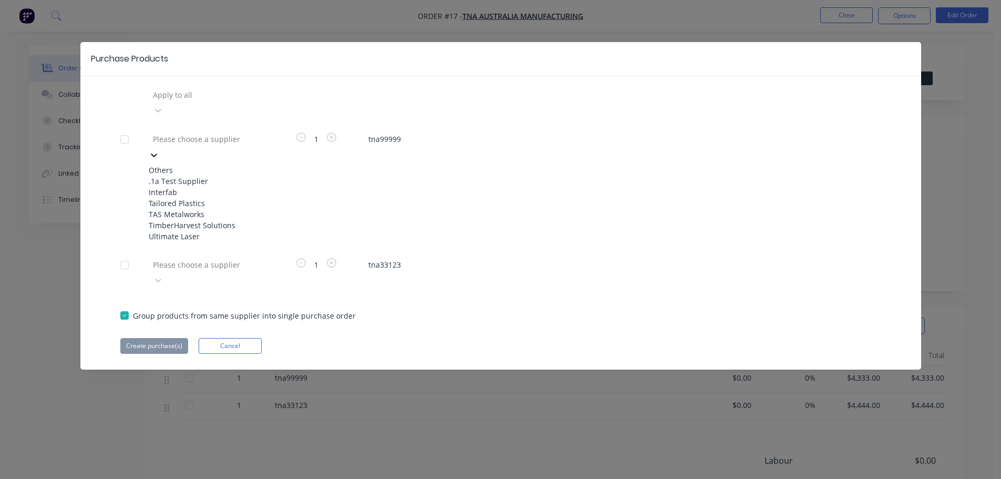
click at [175, 132] on div at bounding box center [227, 138] width 151 height 13
click at [174, 242] on div "Ultimate Laser" at bounding box center [207, 236] width 116 height 11
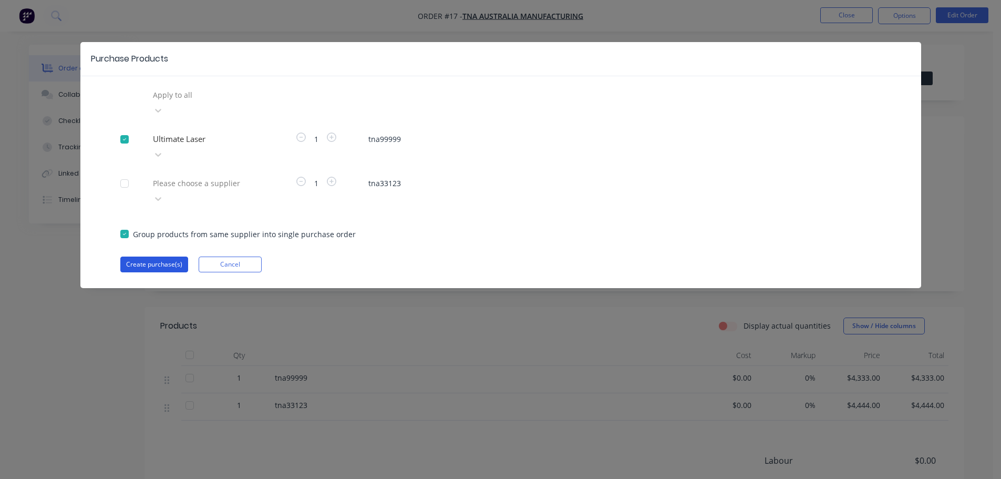
click at [159, 256] on button "Create purchase(s)" at bounding box center [154, 264] width 68 height 16
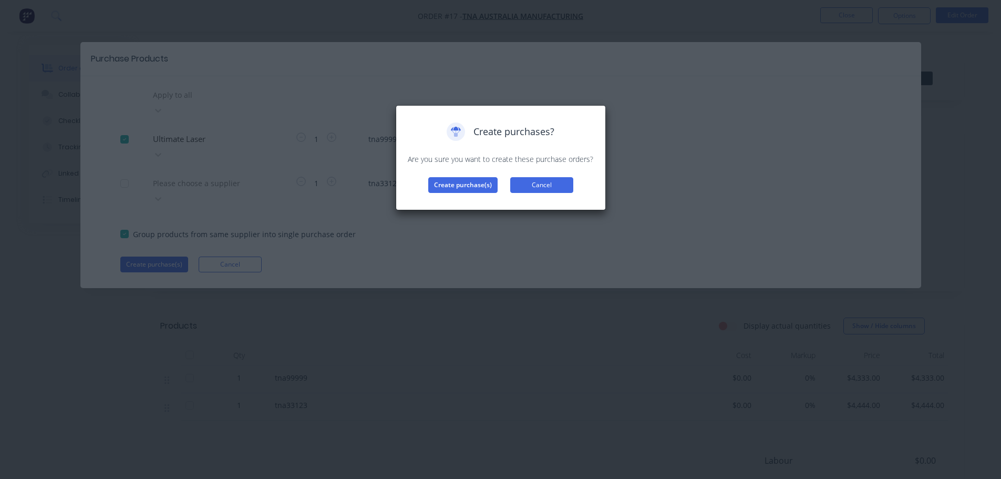
click at [519, 187] on button "Cancel" at bounding box center [541, 185] width 63 height 16
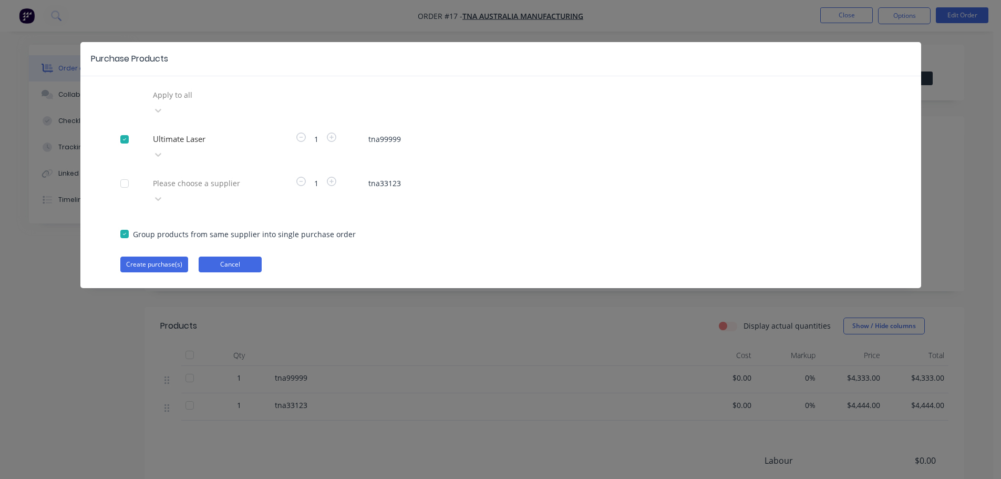
click at [241, 256] on button "Cancel" at bounding box center [230, 264] width 63 height 16
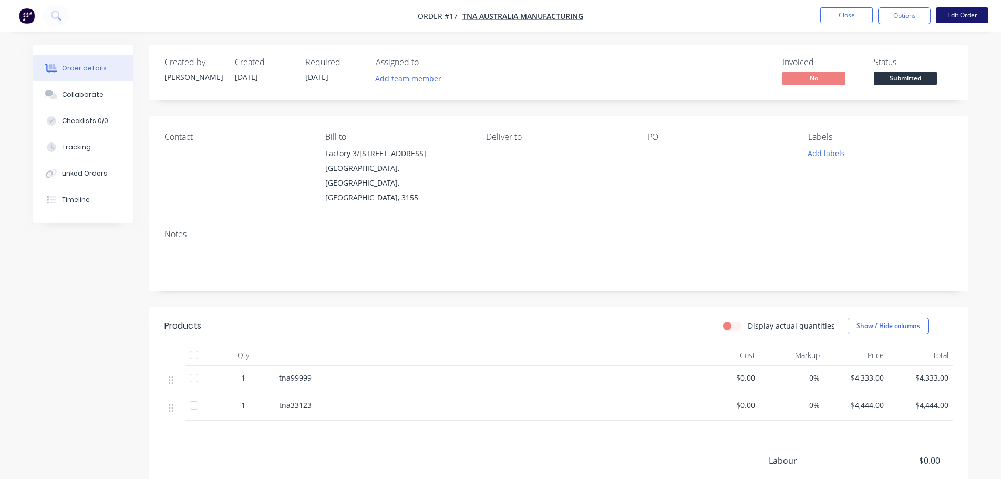
click at [952, 20] on button "Edit Order" at bounding box center [962, 15] width 53 height 16
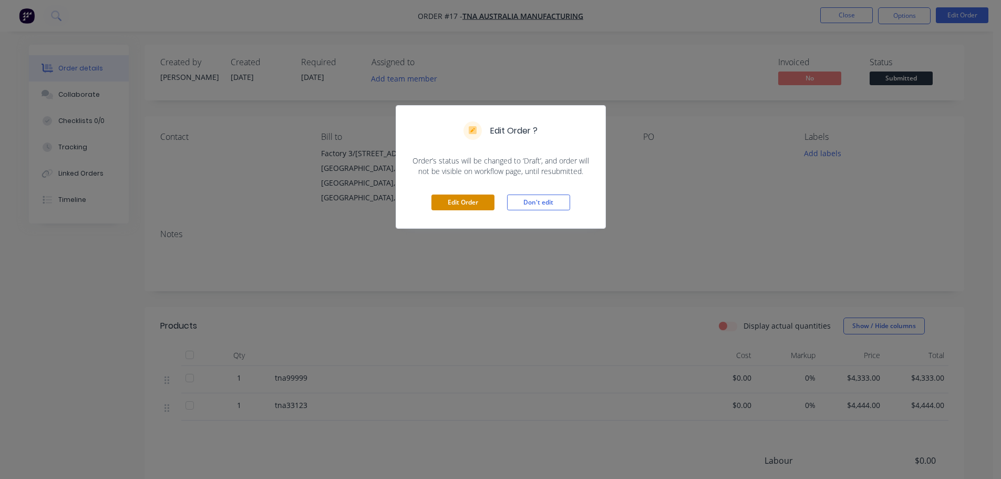
click at [489, 194] on button "Edit Order" at bounding box center [462, 202] width 63 height 16
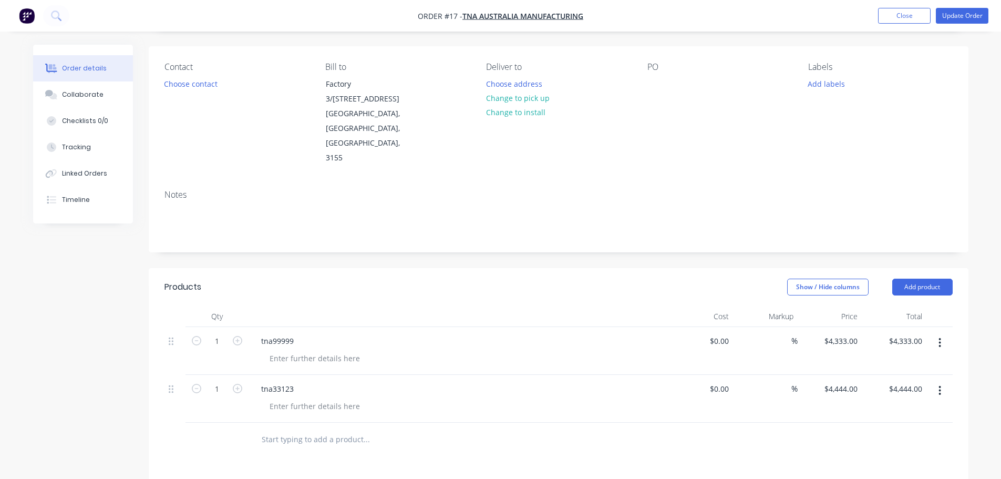
scroll to position [105, 0]
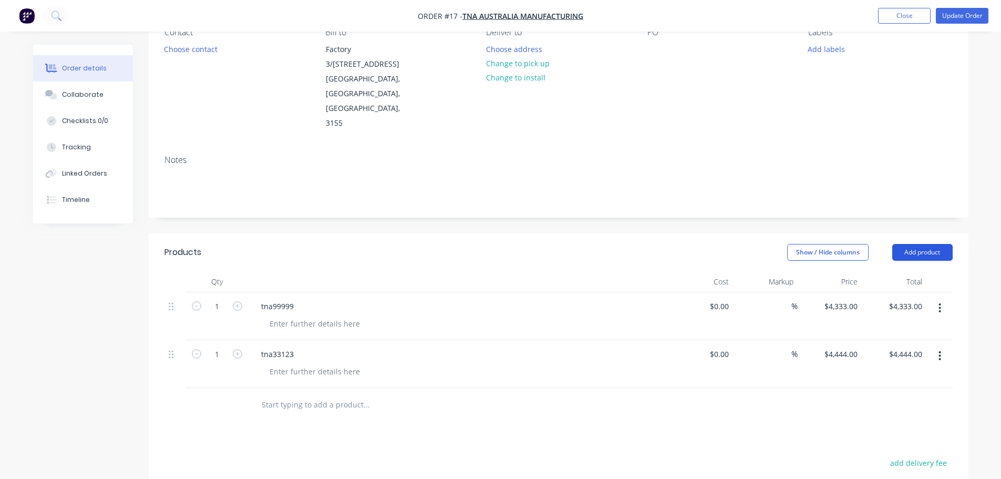
click at [926, 244] on button "Add product" at bounding box center [922, 252] width 60 height 17
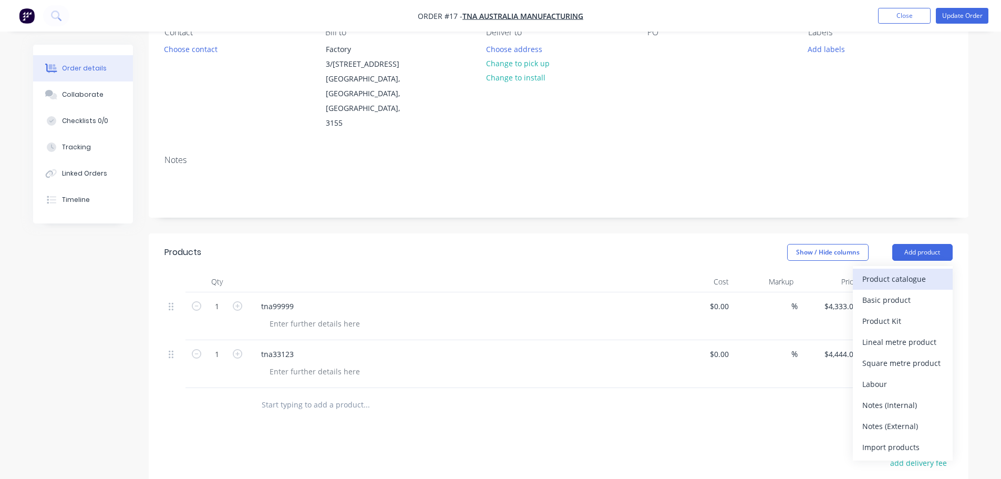
click at [890, 271] on div "Product catalogue" at bounding box center [902, 278] width 81 height 15
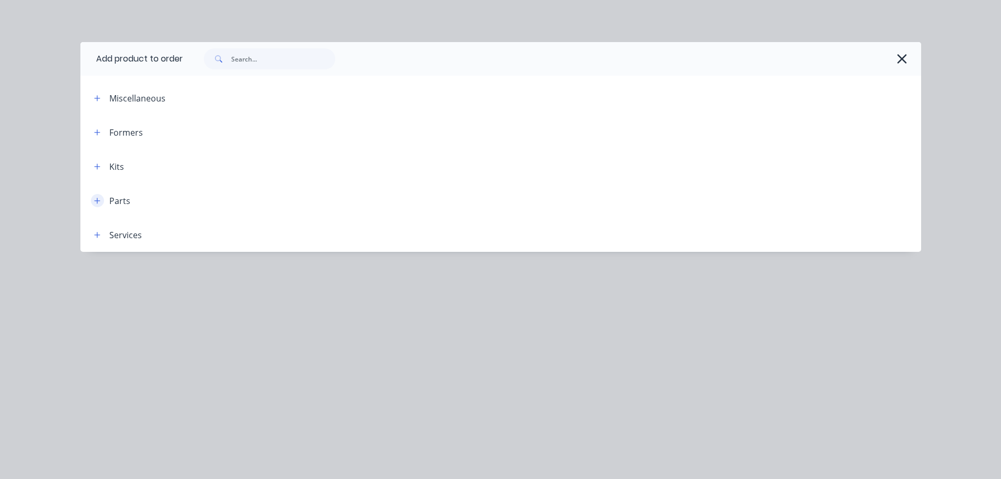
click at [98, 202] on icon "button" at bounding box center [97, 200] width 6 height 7
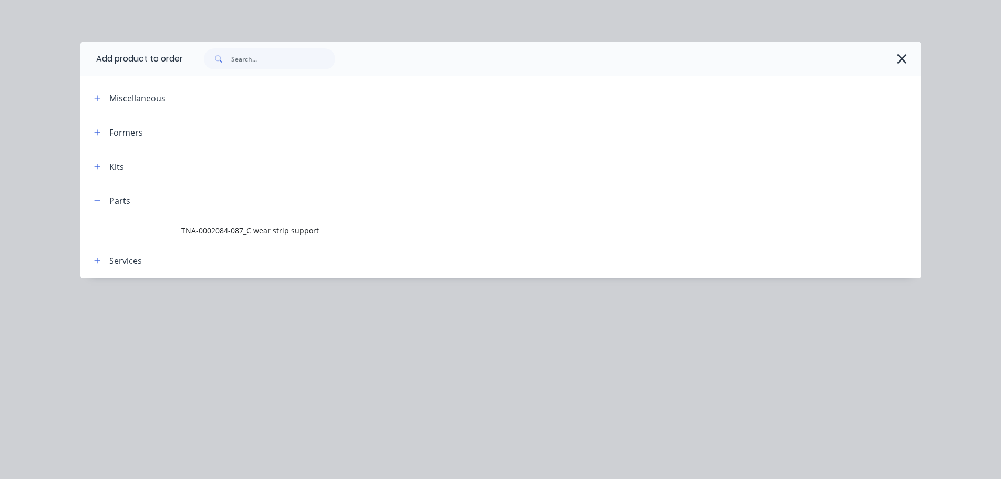
scroll to position [53, 0]
click at [93, 200] on button "button" at bounding box center [97, 200] width 13 height 13
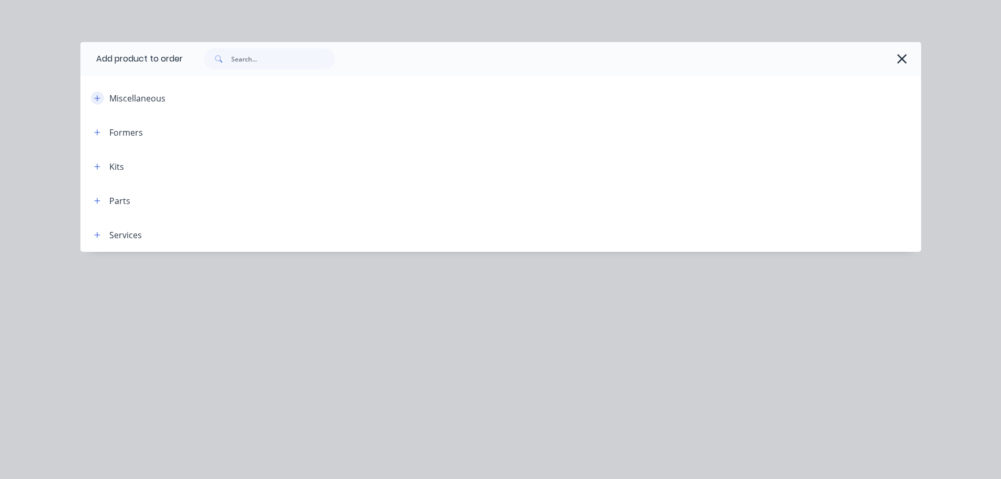
click at [97, 101] on icon "button" at bounding box center [97, 98] width 6 height 7
click at [99, 101] on icon "button" at bounding box center [97, 98] width 6 height 7
click at [102, 135] on button "button" at bounding box center [97, 132] width 13 height 13
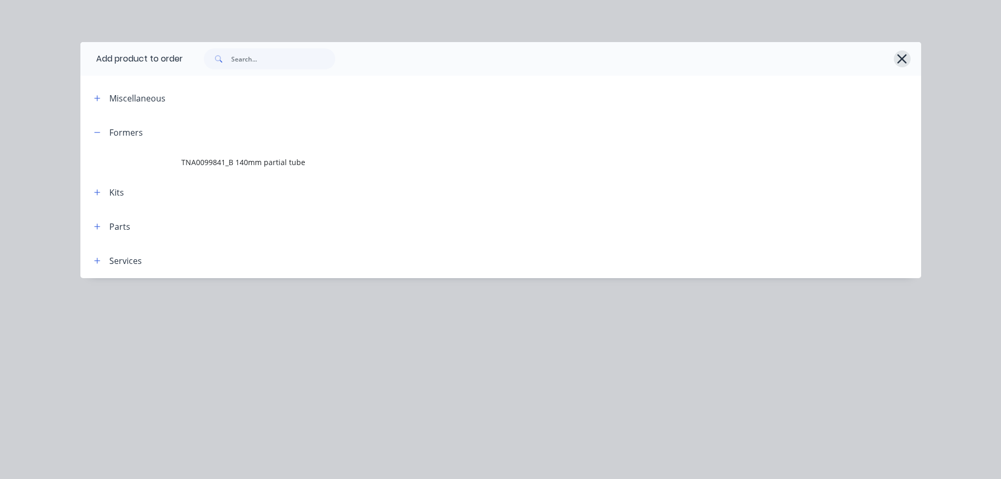
click at [910, 59] on button "button" at bounding box center [902, 58] width 17 height 17
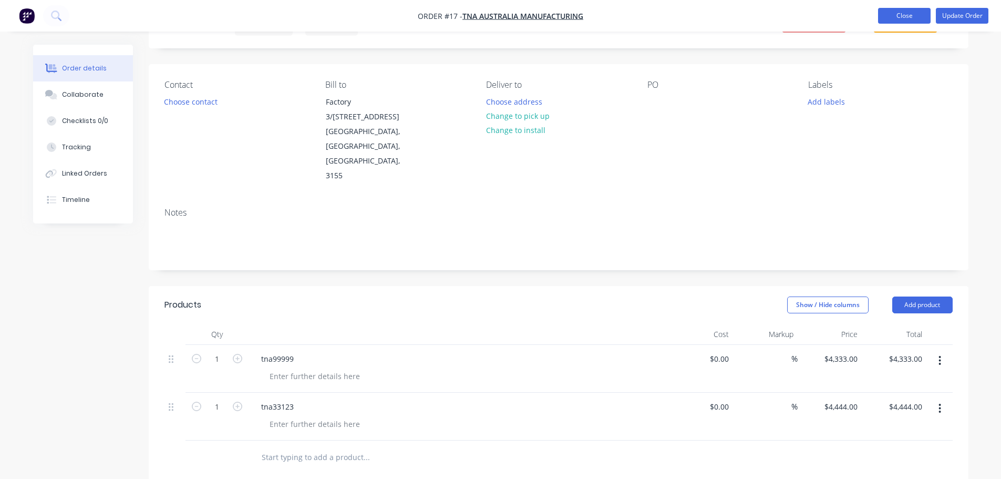
click at [914, 14] on button "Close" at bounding box center [904, 16] width 53 height 16
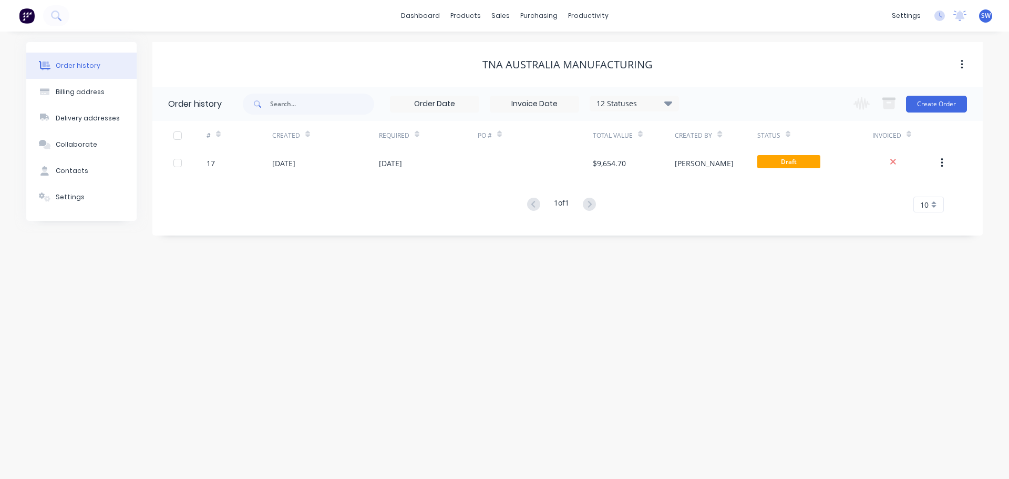
click at [713, 358] on div "Order history Billing address Delivery addresses Collaborate Contacts Settings …" at bounding box center [504, 255] width 1009 height 447
click at [474, 18] on div "products" at bounding box center [465, 16] width 41 height 16
click at [562, 52] on div "Purchase Orders" at bounding box center [573, 50] width 56 height 9
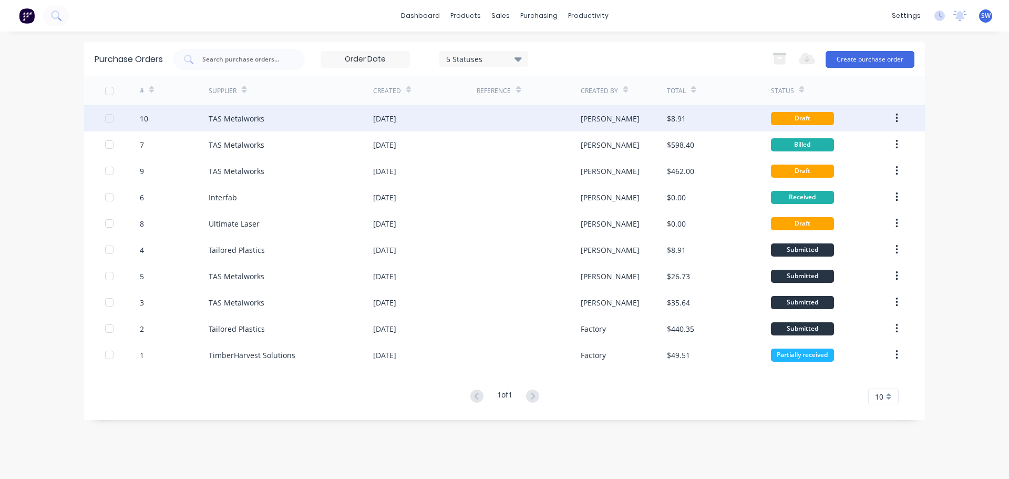
click at [386, 119] on div "[DATE]" at bounding box center [384, 118] width 23 height 11
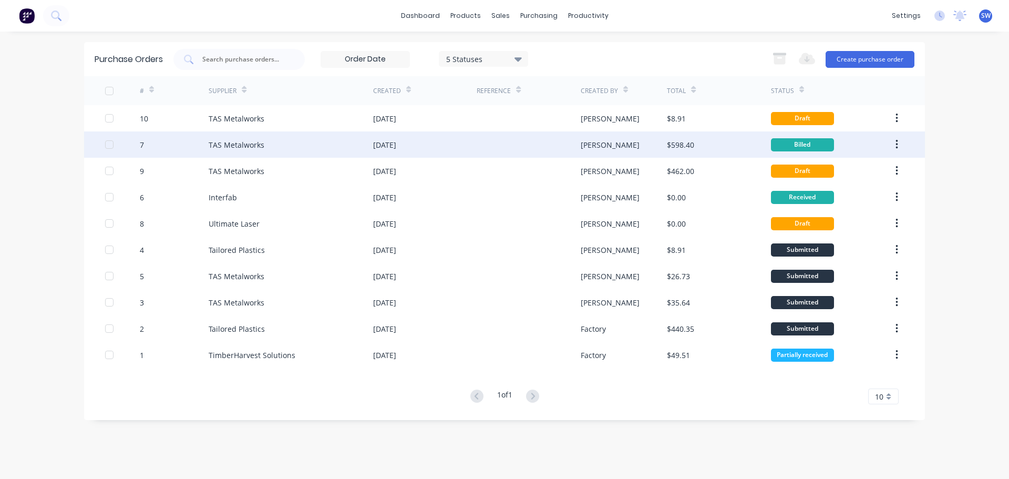
click at [396, 147] on div "[DATE]" at bounding box center [384, 144] width 23 height 11
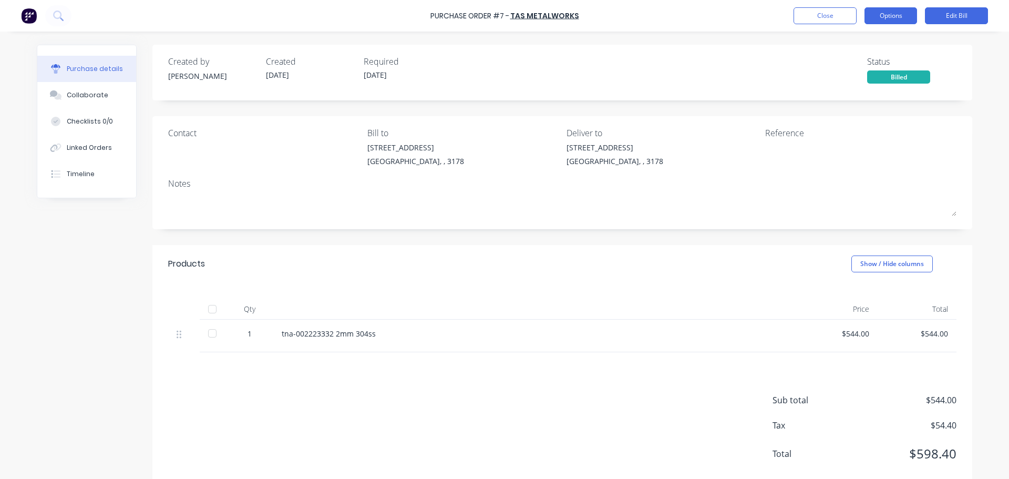
click at [890, 15] on button "Options" at bounding box center [890, 15] width 53 height 17
click at [943, 18] on button "Edit Bill" at bounding box center [956, 15] width 63 height 17
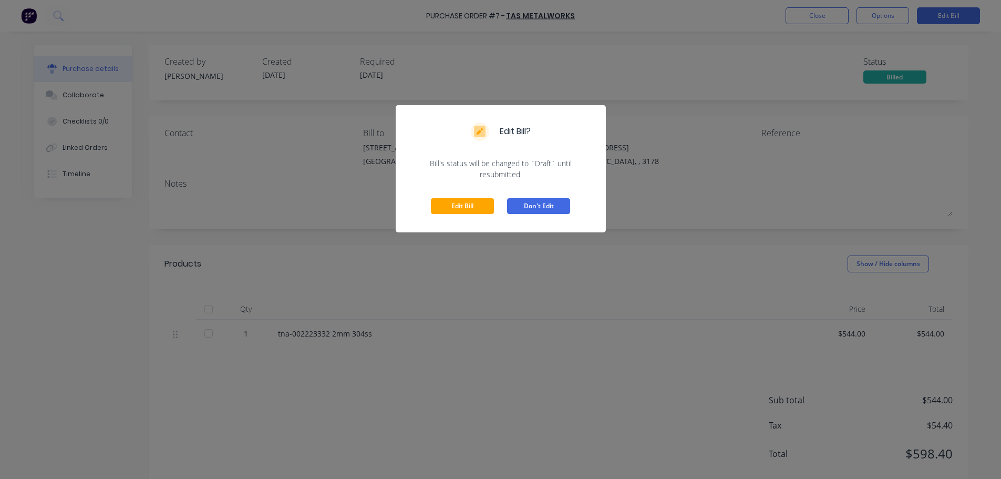
click at [534, 201] on button "Don't Edit" at bounding box center [538, 206] width 63 height 16
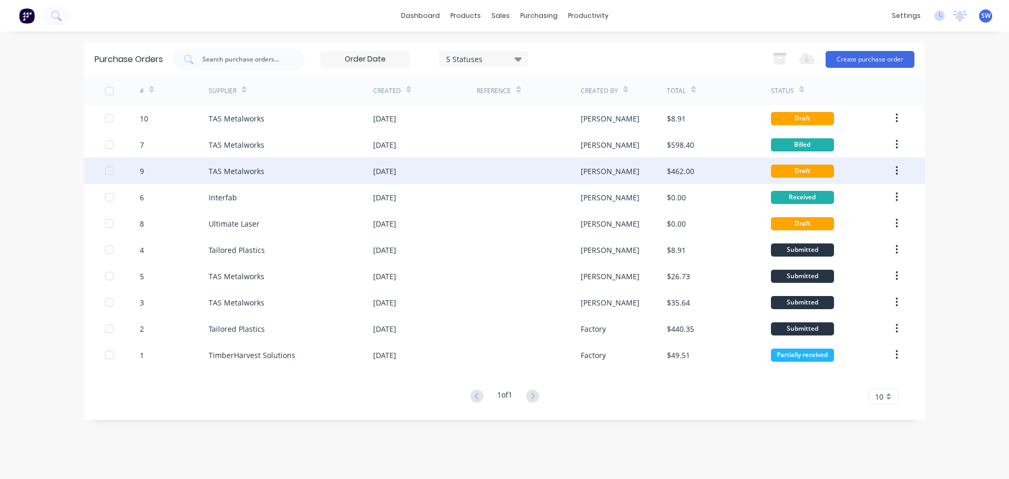
click at [354, 171] on div "TAS Metalworks" at bounding box center [291, 171] width 164 height 26
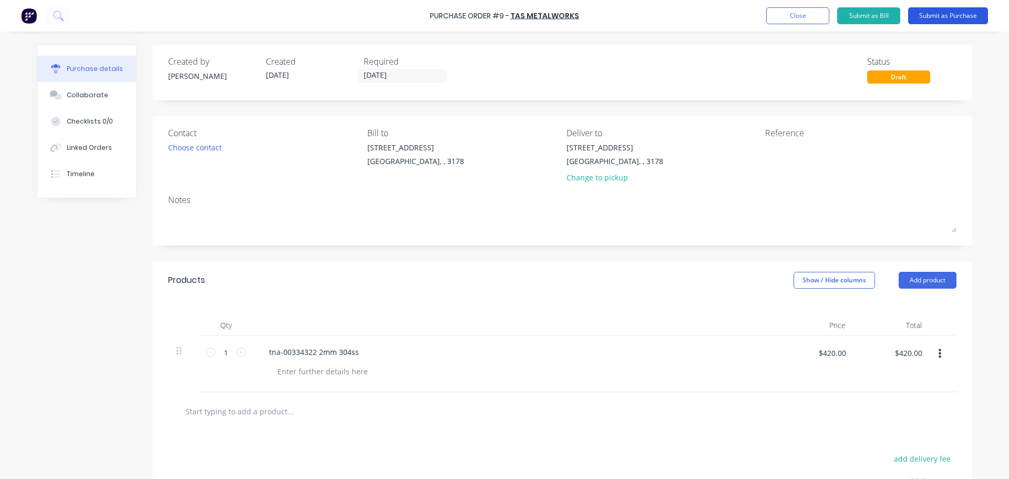
click at [945, 14] on button "Submit as Purchase" at bounding box center [948, 15] width 80 height 17
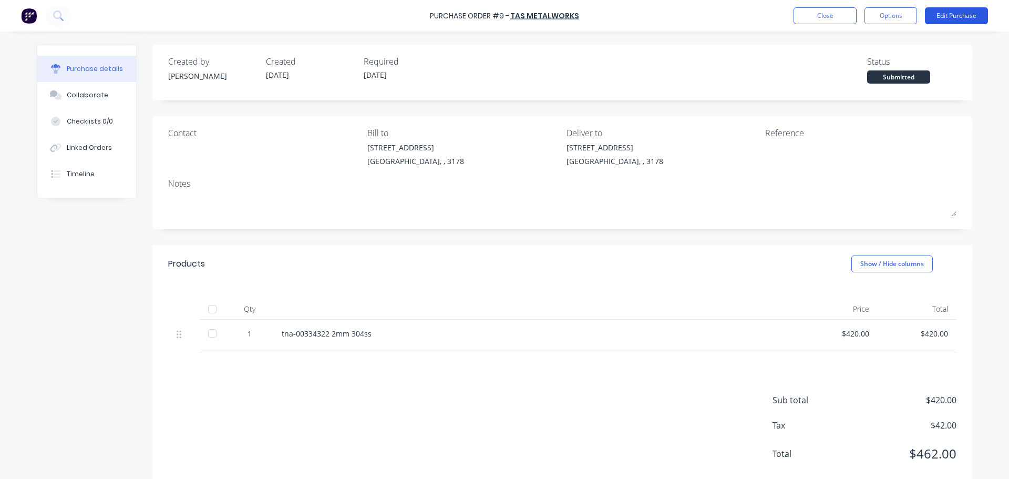
click at [955, 17] on button "Edit Purchase" at bounding box center [956, 15] width 63 height 17
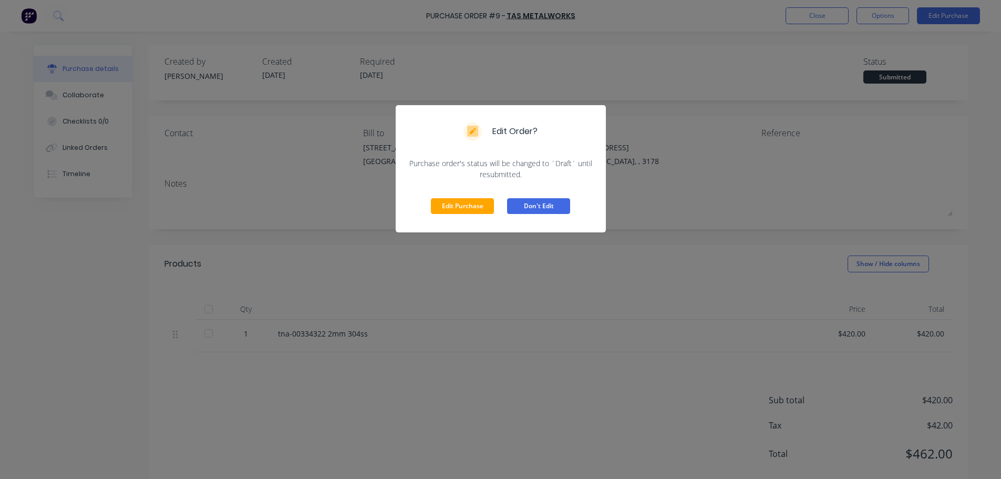
click at [522, 207] on button "Don't Edit" at bounding box center [538, 206] width 63 height 16
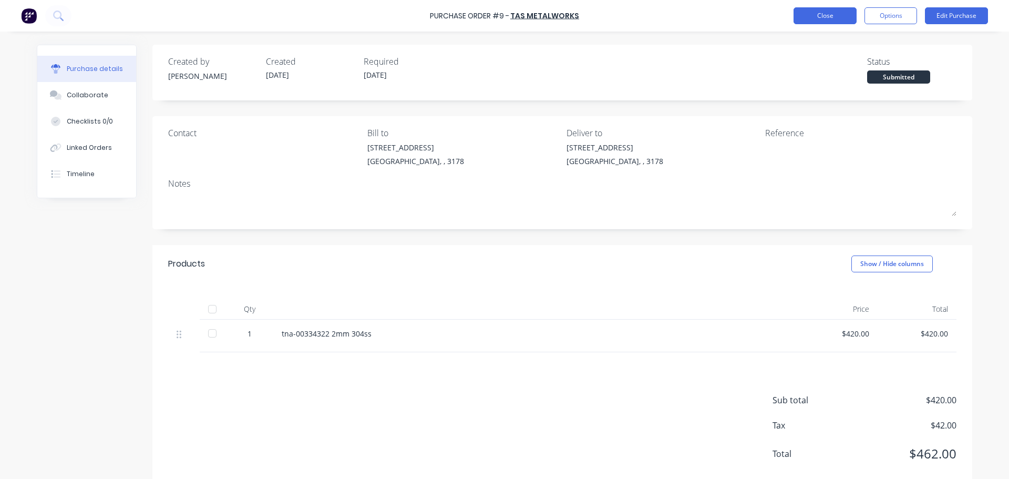
click at [840, 14] on button "Close" at bounding box center [824, 15] width 63 height 17
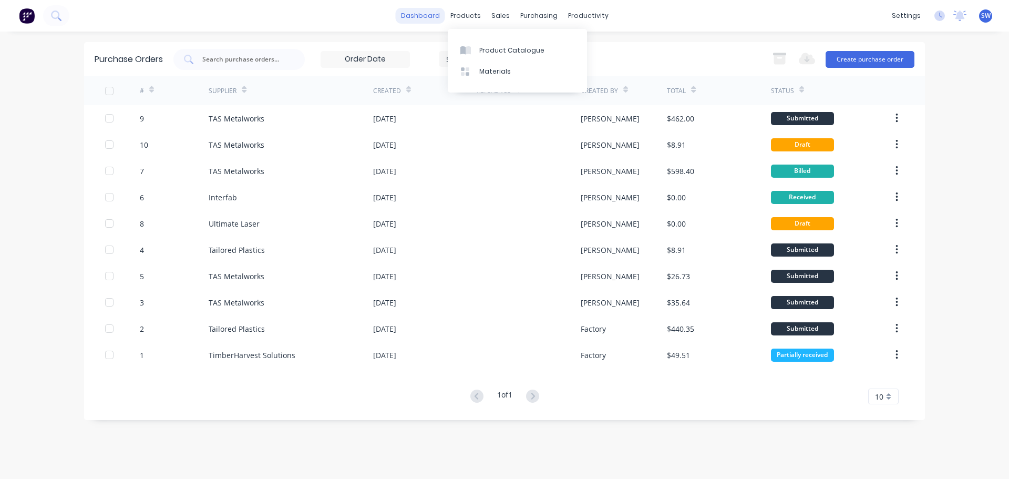
click at [421, 18] on link "dashboard" at bounding box center [420, 16] width 49 height 16
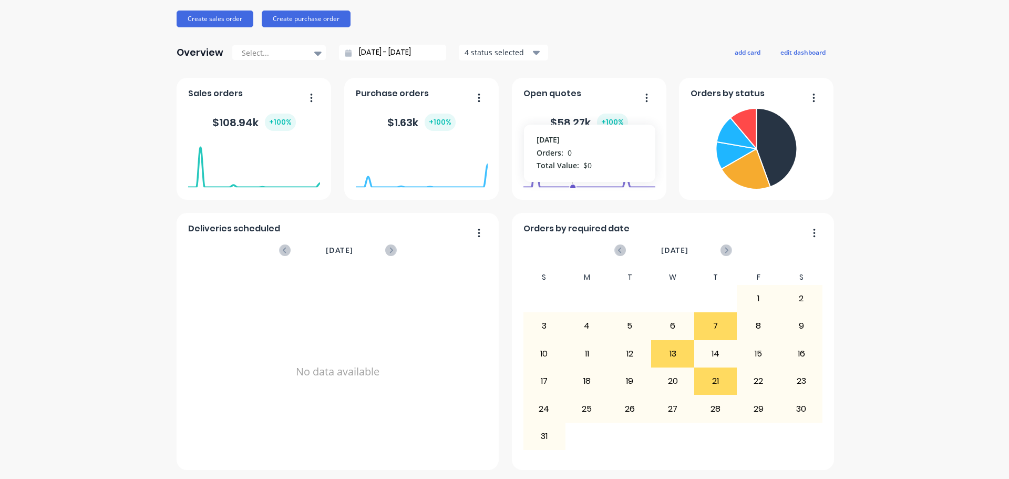
scroll to position [122, 0]
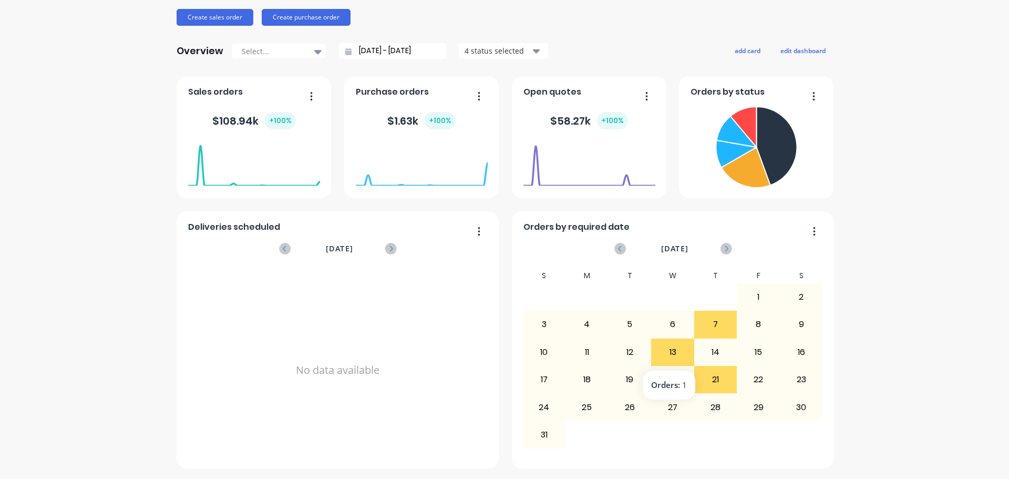
click at [661, 354] on div "13" at bounding box center [673, 352] width 42 height 26
click at [672, 354] on div "13" at bounding box center [673, 352] width 42 height 26
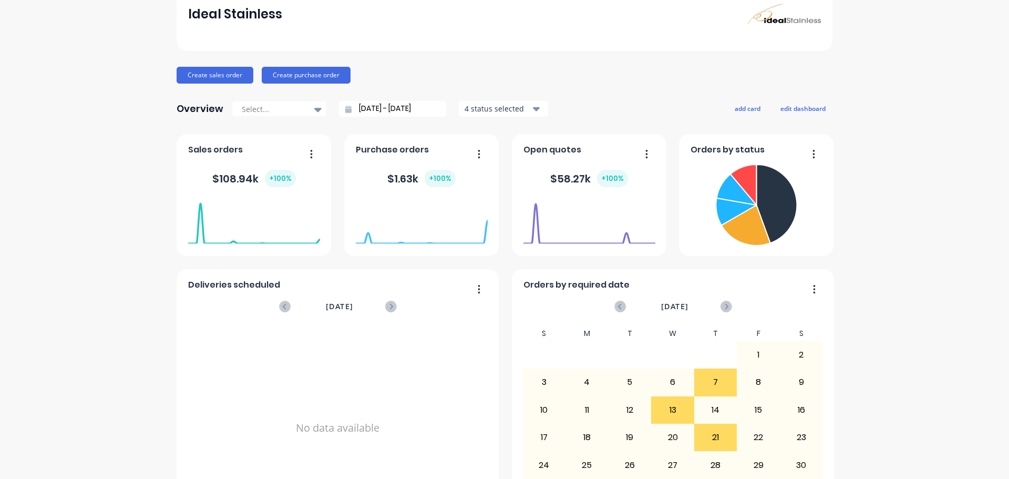
scroll to position [0, 0]
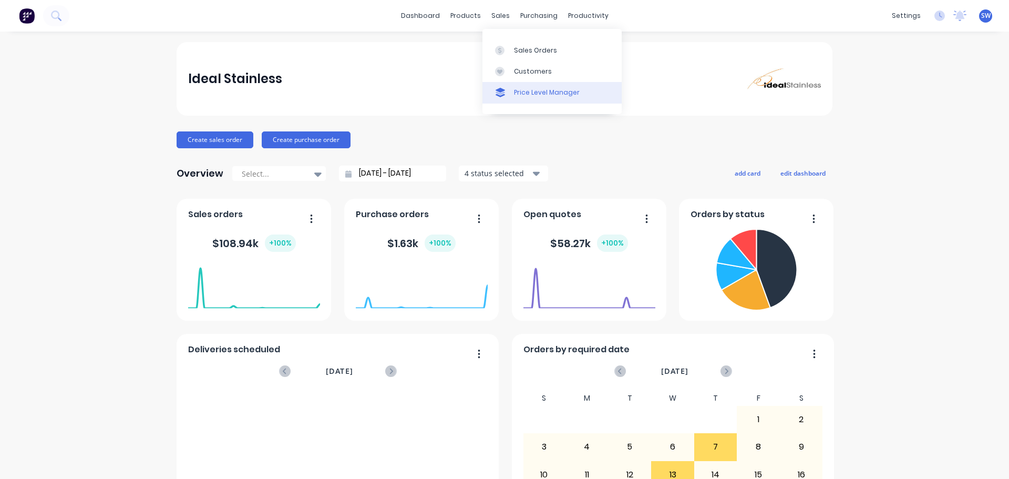
click at [525, 98] on link "Price Level Manager" at bounding box center [551, 92] width 139 height 21
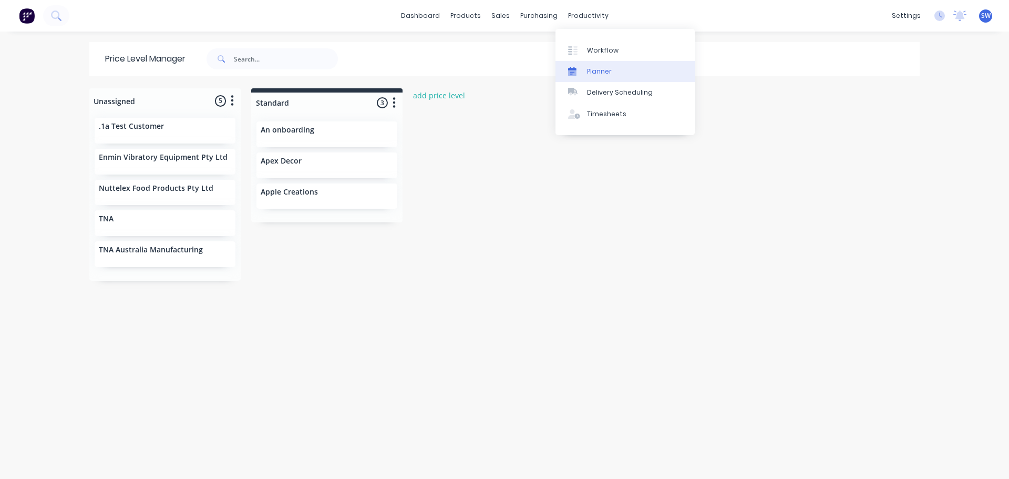
click at [592, 67] on div "Planner" at bounding box center [599, 71] width 25 height 9
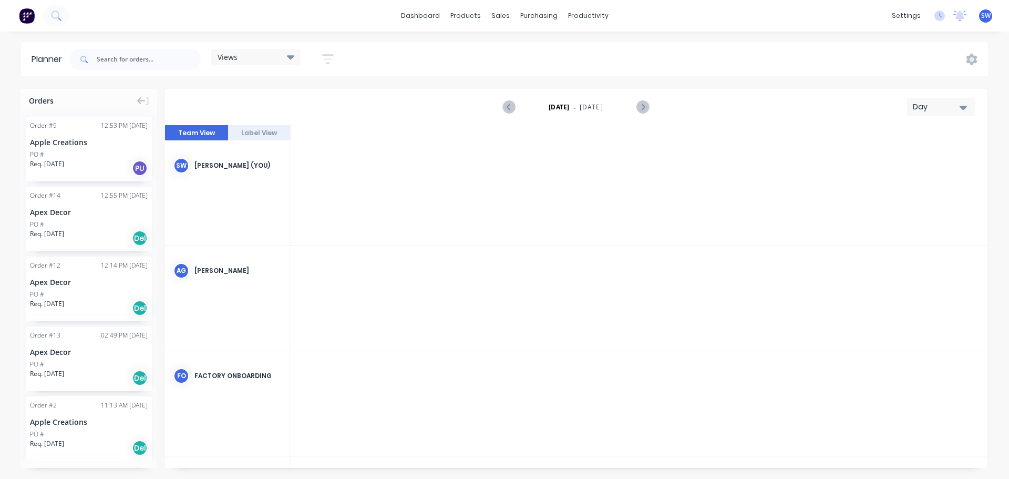
scroll to position [0, 2355]
click at [565, 71] on div "Suppliers" at bounding box center [561, 71] width 32 height 9
